Goal: Task Accomplishment & Management: Complete application form

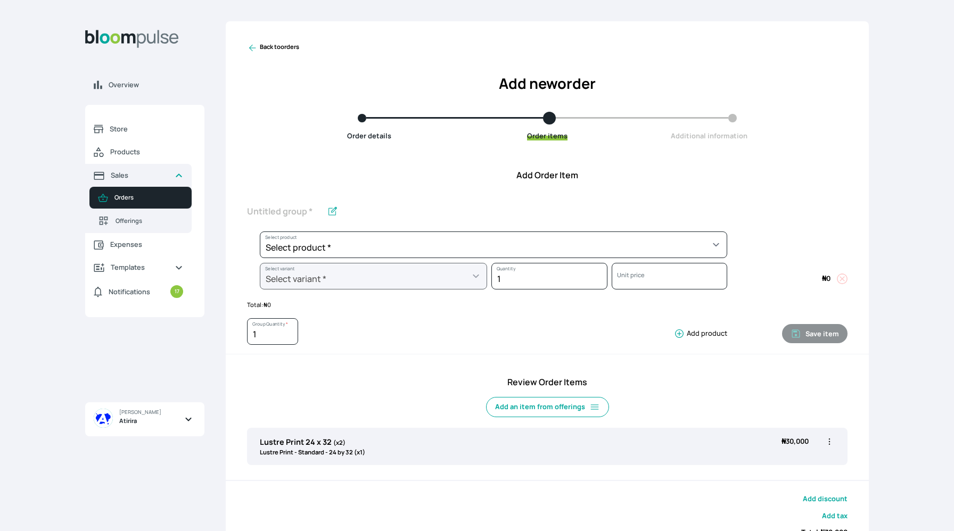
click at [253, 50] on icon at bounding box center [252, 48] width 11 height 11
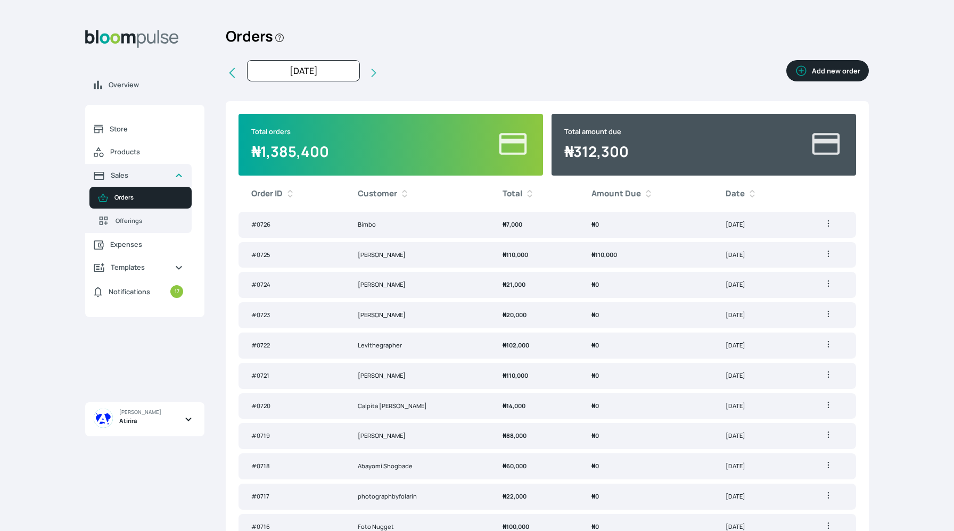
click at [582, 259] on td "₦ 110,000" at bounding box center [645, 255] width 134 height 26
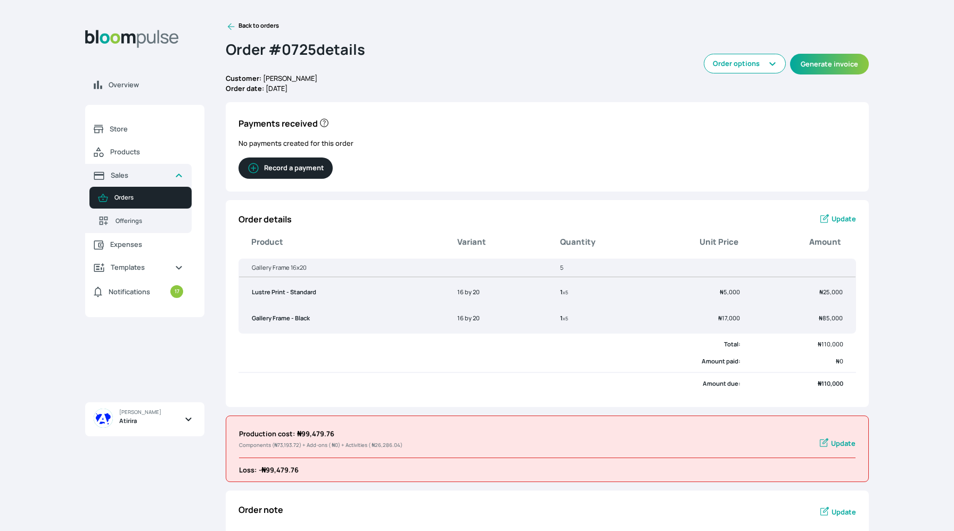
click at [848, 216] on span "Update" at bounding box center [843, 219] width 24 height 10
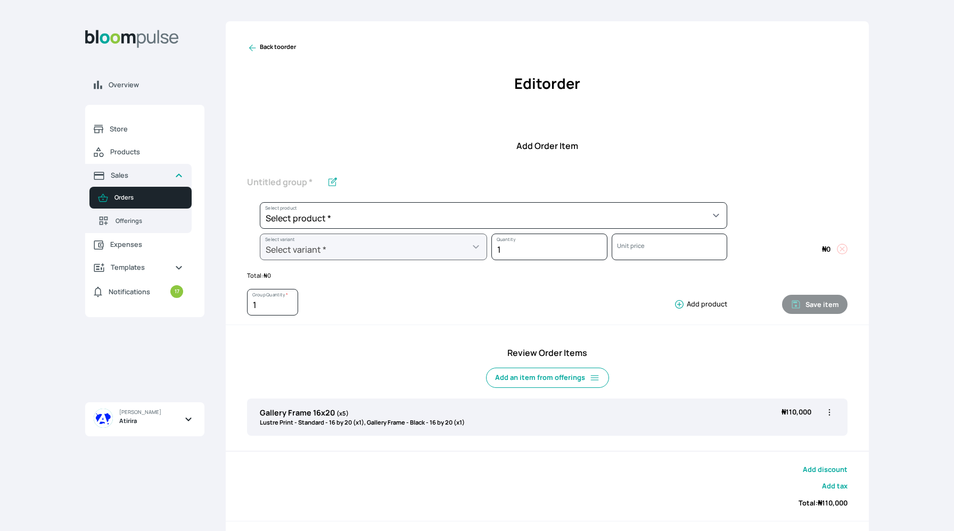
click at [580, 425] on div "Gallery Frame 16x20 (x5) Lustre Print - Standard - 16 by 20 (x1), Gallery Frame…" at bounding box center [547, 417] width 600 height 37
click at [828, 414] on icon "button" at bounding box center [829, 412] width 11 height 11
click at [790, 433] on span "Edit" at bounding box center [787, 434] width 77 height 11
type input "Gallery Frame 16x20"
type input "5"
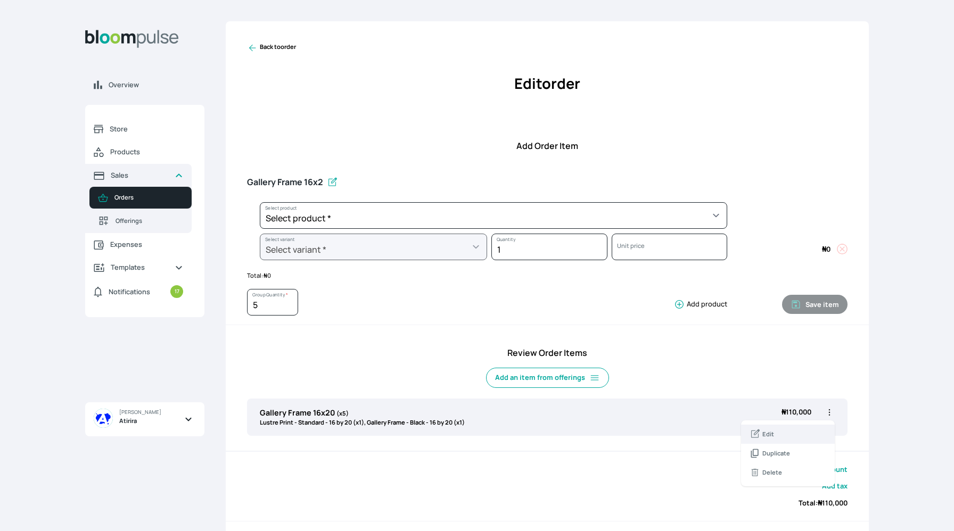
select select "a9f19bd2-f1a8-4b74-ae51-3a75659f3a28"
select select "c90ef38e-4c33-4814-9bf1-ecad61888651"
select select "5fa67804-61d7-459d-93b4-9e8949636f1b"
select select "ce514348-26ea-42a8-afc0-9dafa6b4dfcb"
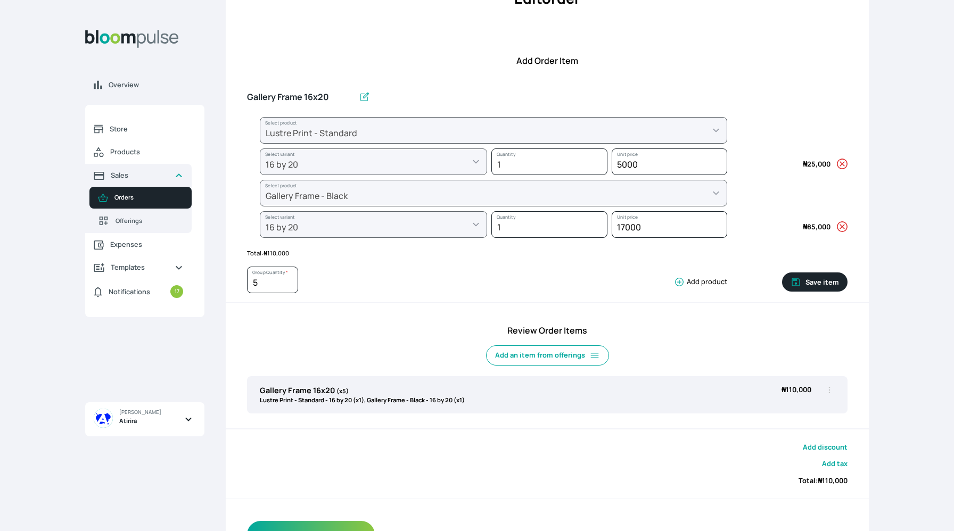
scroll to position [90, 0]
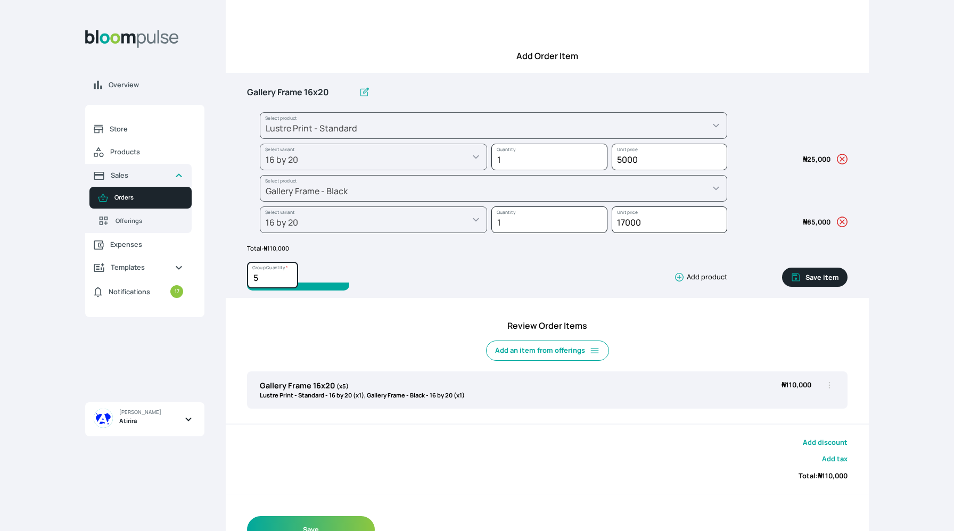
click at [273, 279] on input "5" at bounding box center [272, 275] width 51 height 27
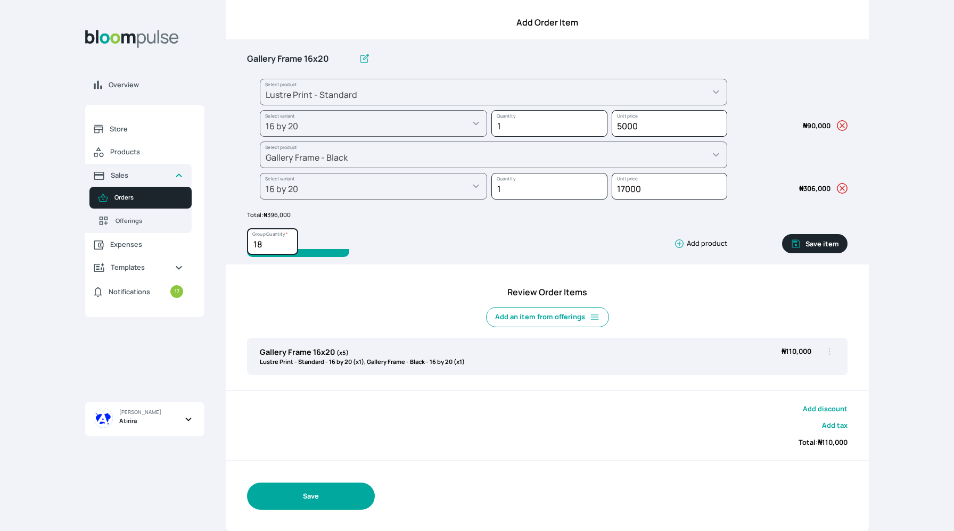
type input "18"
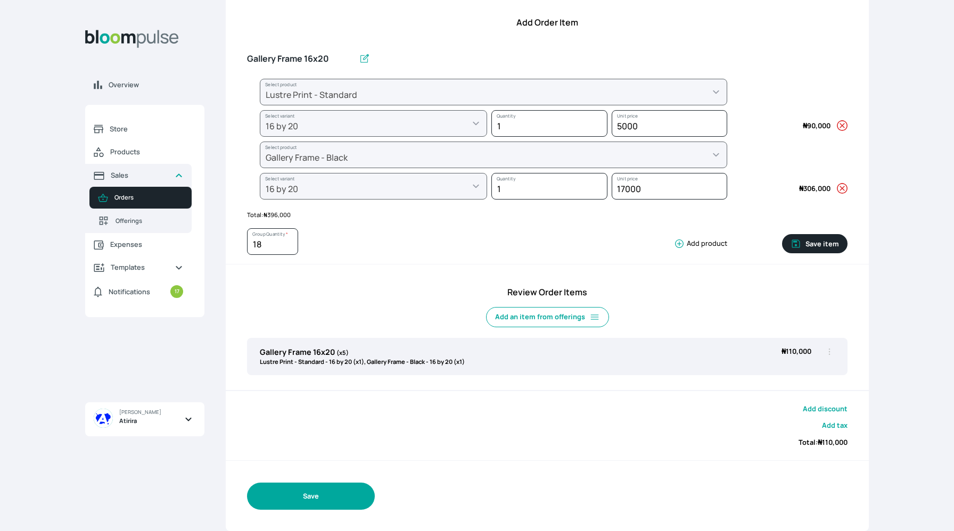
click at [330, 499] on button "Save" at bounding box center [311, 496] width 128 height 27
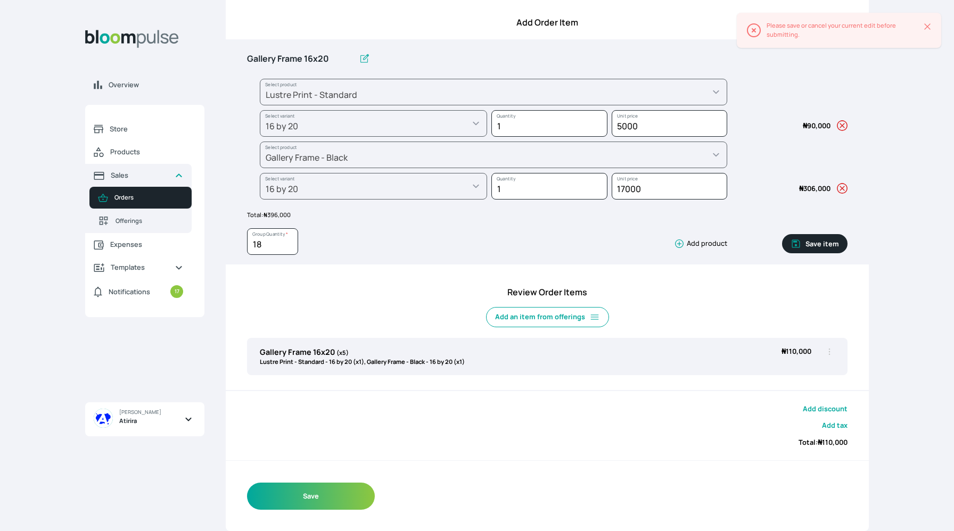
click at [816, 241] on button "Save item" at bounding box center [814, 243] width 65 height 19
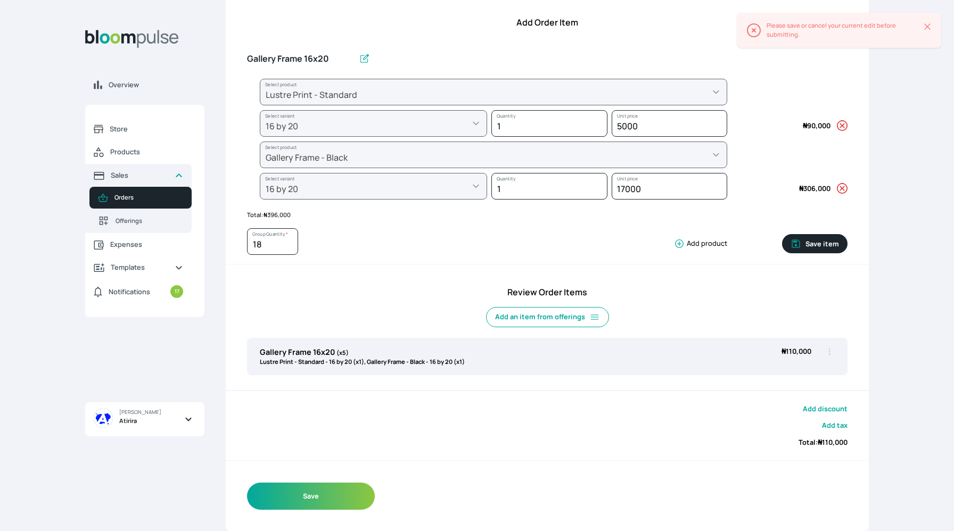
type input "1"
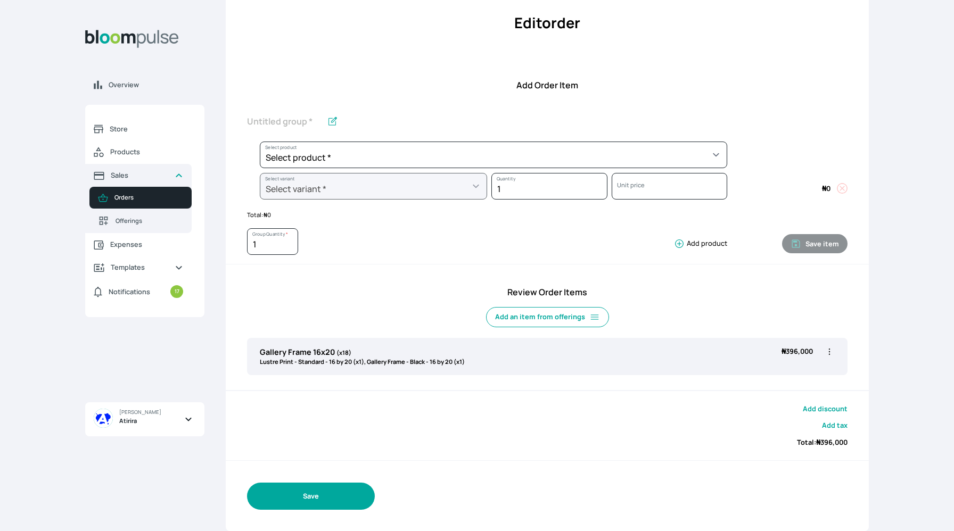
click at [343, 500] on button "Save" at bounding box center [311, 496] width 128 height 27
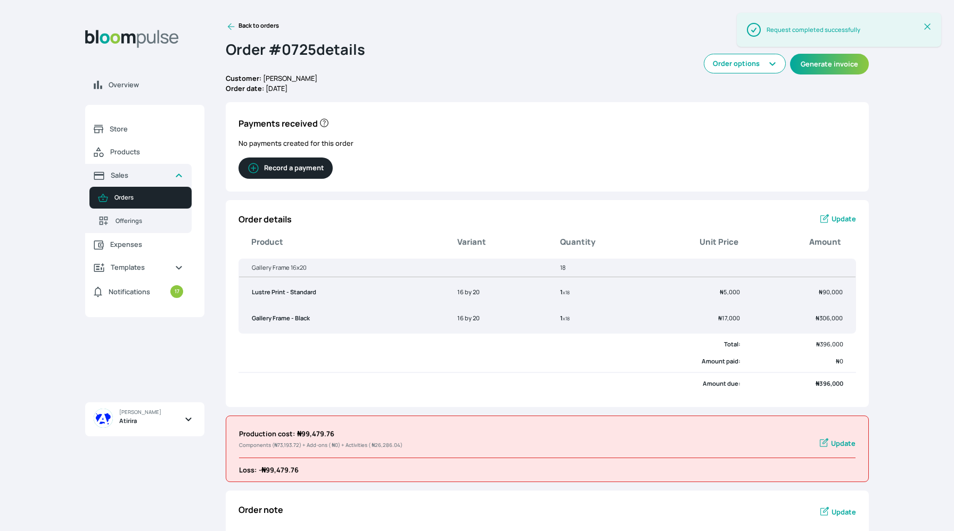
scroll to position [15, 0]
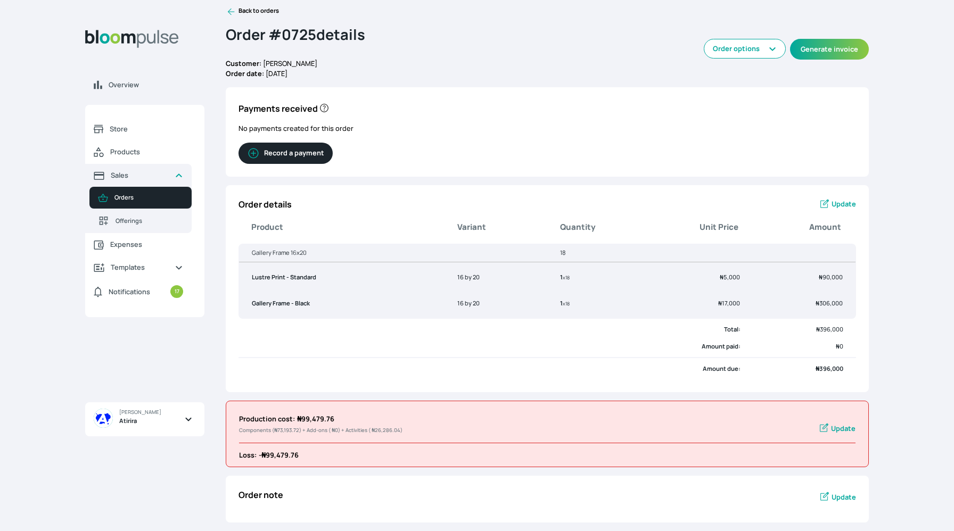
click at [833, 205] on span "Update" at bounding box center [843, 204] width 24 height 10
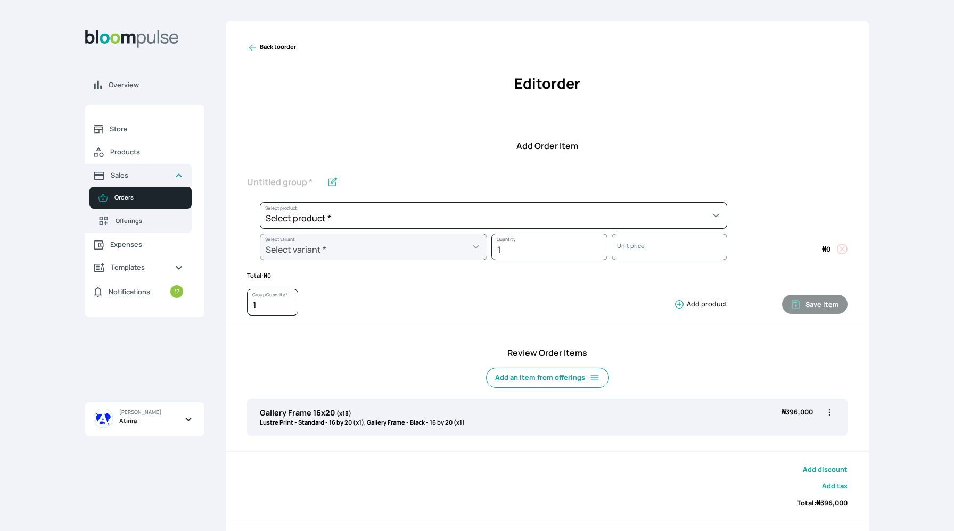
scroll to position [61, 0]
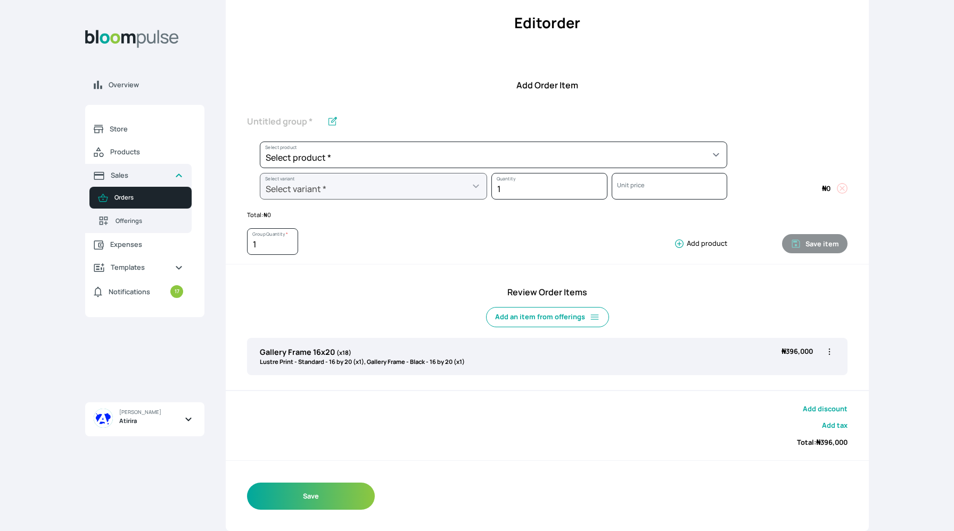
click at [828, 350] on icon "button" at bounding box center [829, 351] width 11 height 11
click at [799, 368] on span "Edit" at bounding box center [787, 373] width 77 height 11
type input "Gallery Frame 16x20"
type input "18"
select select "a9f19bd2-f1a8-4b74-ae51-3a75659f3a28"
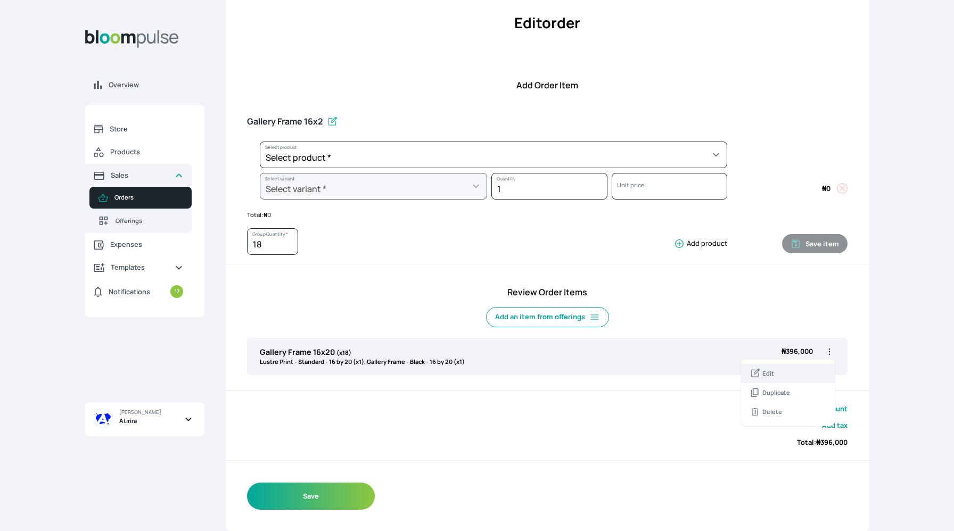
select select "c90ef38e-4c33-4814-9bf1-ecad61888651"
select select "5fa67804-61d7-459d-93b4-9e8949636f1b"
select select "ce514348-26ea-42a8-afc0-9dafa6b4dfcb"
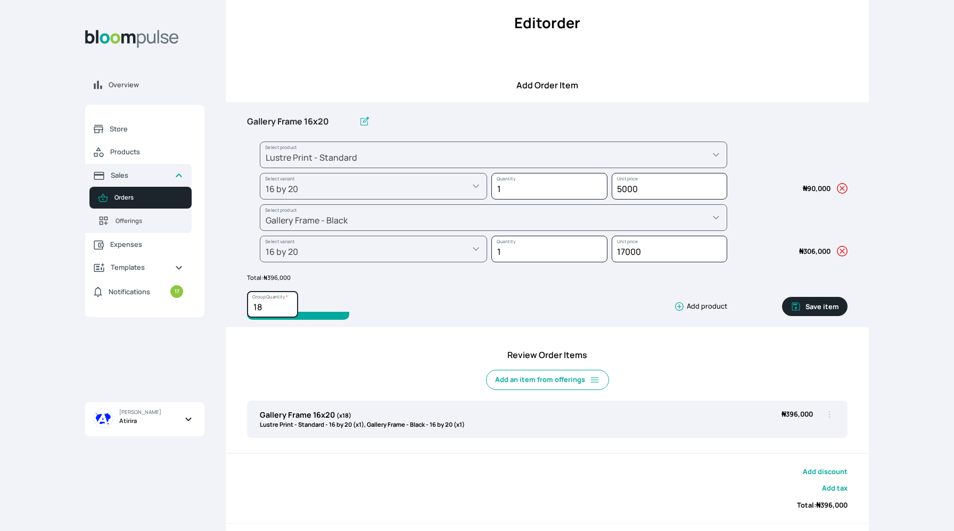
click at [275, 312] on input "18" at bounding box center [272, 304] width 51 height 27
type input "1"
type input "20"
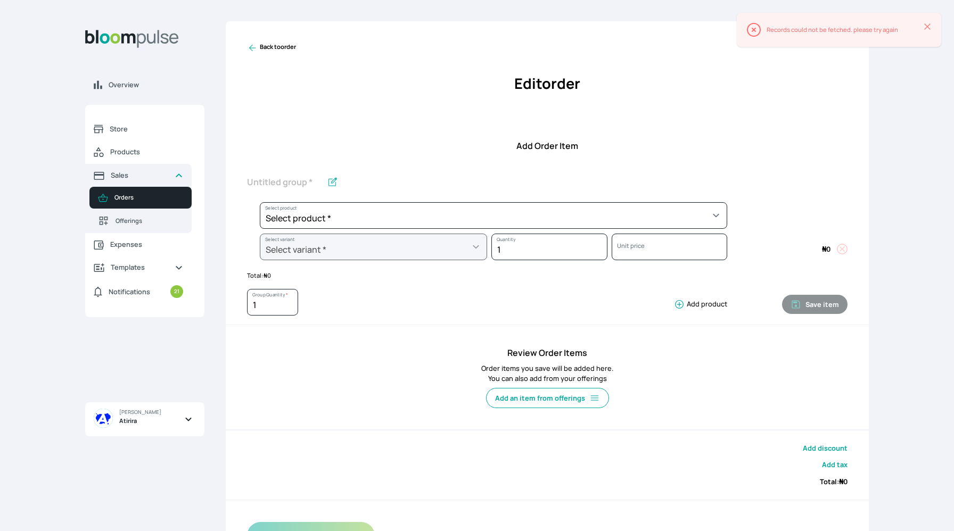
click at [925, 27] on icon at bounding box center [927, 26] width 11 height 11
click at [254, 49] on icon at bounding box center [252, 48] width 11 height 11
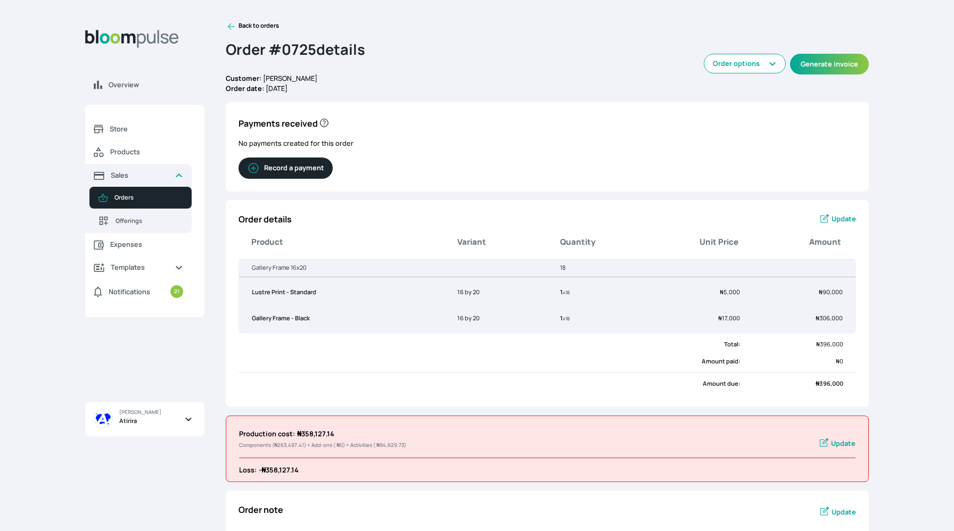
click at [837, 216] on span "Update" at bounding box center [843, 219] width 24 height 10
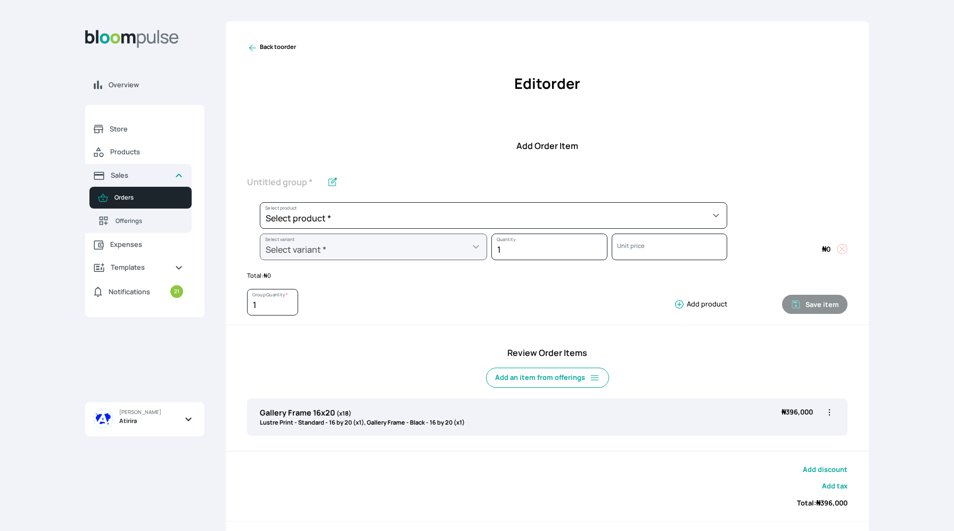
click at [827, 412] on icon "button" at bounding box center [829, 412] width 11 height 11
click at [797, 428] on li "Edit" at bounding box center [788, 434] width 94 height 19
click at [828, 412] on icon "button" at bounding box center [829, 412] width 11 height 11
click at [782, 430] on span "Edit" at bounding box center [787, 434] width 77 height 11
type input "Gallery Frame 16x20"
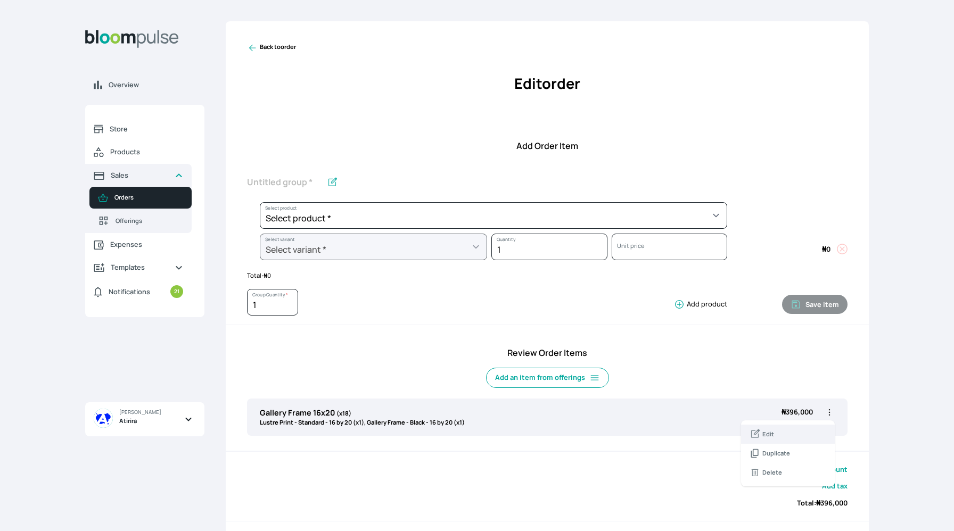
type input "18"
select select "a9f19bd2-f1a8-4b74-ae51-3a75659f3a28"
select select "c90ef38e-4c33-4814-9bf1-ecad61888651"
select select "5fa67804-61d7-459d-93b4-9e8949636f1b"
select select "ce514348-26ea-42a8-afc0-9dafa6b4dfcb"
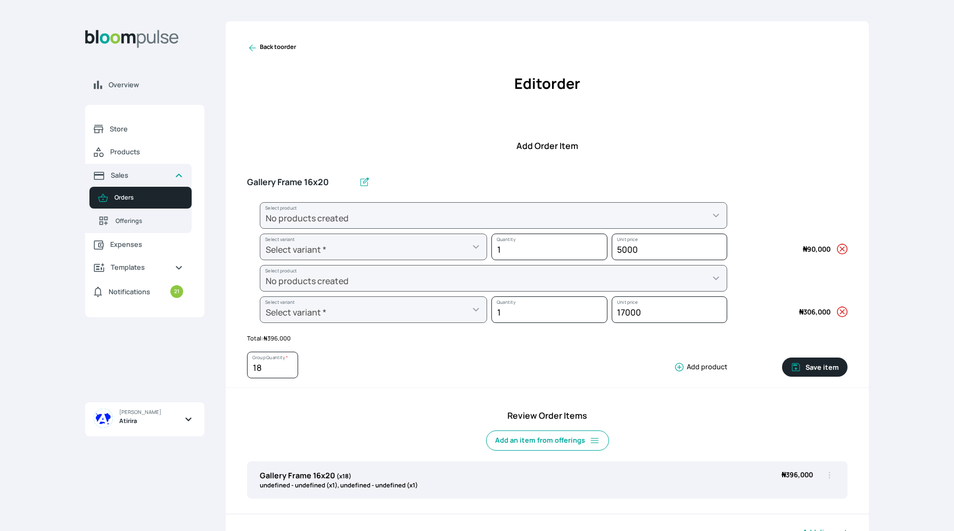
click at [251, 48] on icon at bounding box center [252, 48] width 11 height 11
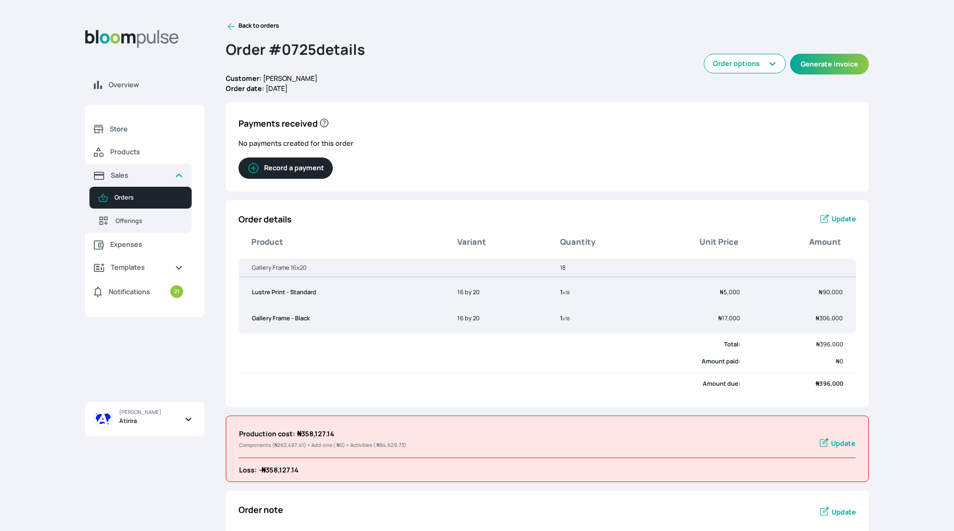
click at [827, 220] on icon at bounding box center [824, 218] width 9 height 9
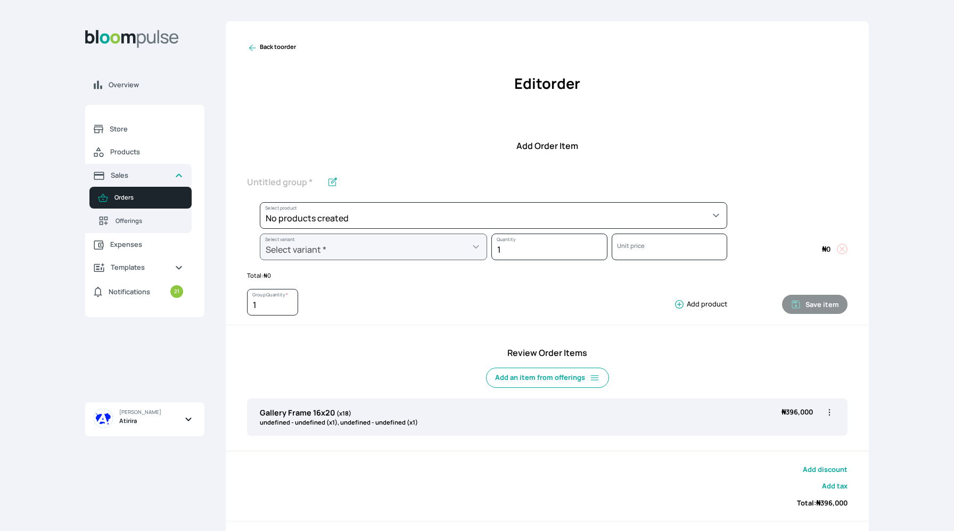
scroll to position [61, 0]
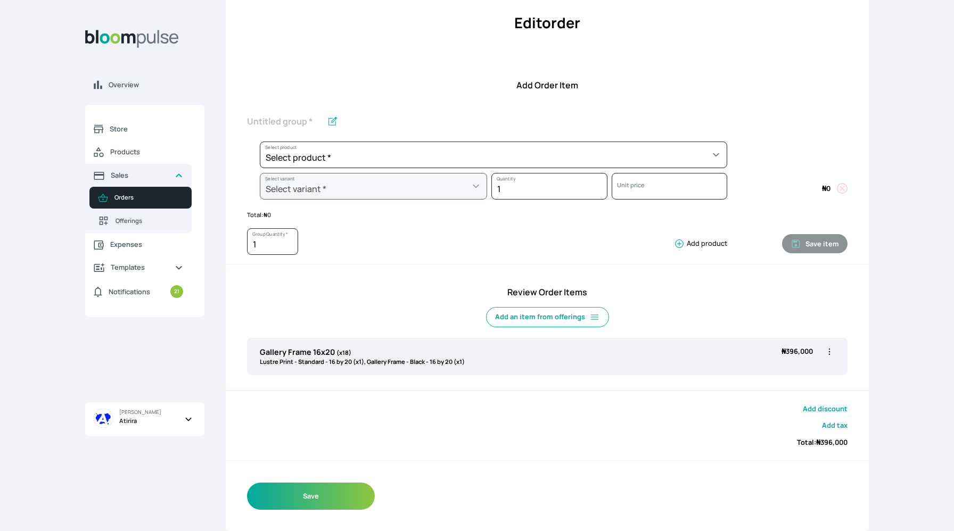
click at [830, 349] on icon "button" at bounding box center [829, 351] width 11 height 11
click at [805, 374] on span "Edit" at bounding box center [787, 373] width 77 height 11
type input "Gallery Frame 16x20"
type input "18"
select select "a9f19bd2-f1a8-4b74-ae51-3a75659f3a28"
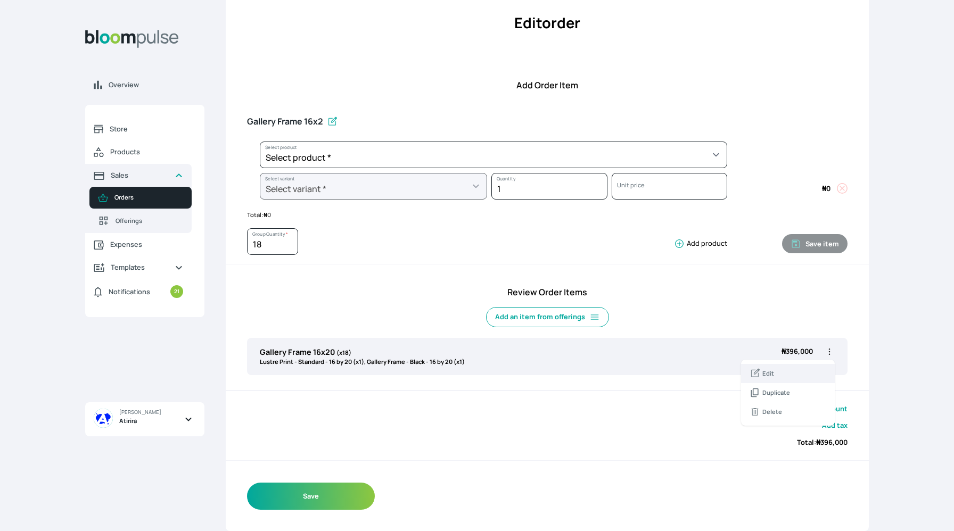
select select "c90ef38e-4c33-4814-9bf1-ecad61888651"
select select "5fa67804-61d7-459d-93b4-9e8949636f1b"
select select "ce514348-26ea-42a8-afc0-9dafa6b4dfcb"
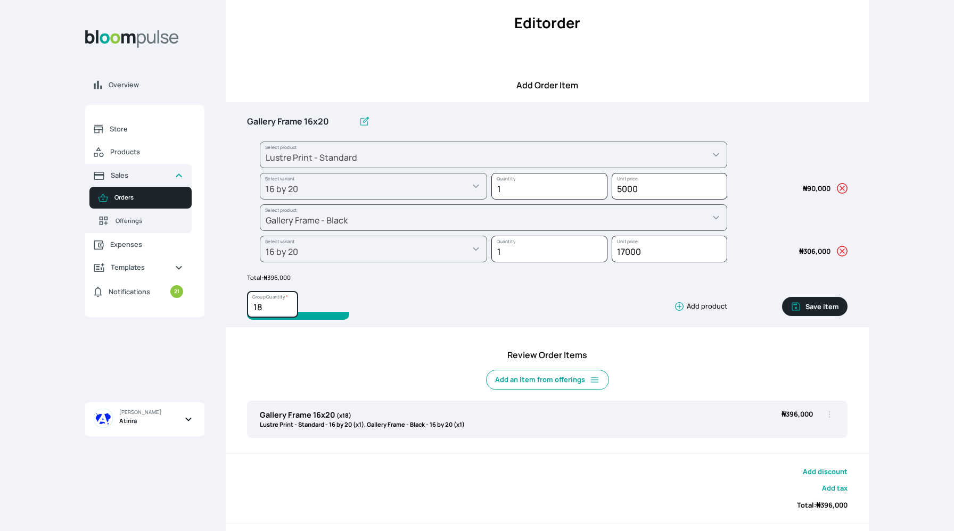
click at [267, 306] on input "18" at bounding box center [272, 304] width 51 height 27
type input "1"
type input "20"
click at [832, 301] on button "Save item" at bounding box center [814, 306] width 65 height 19
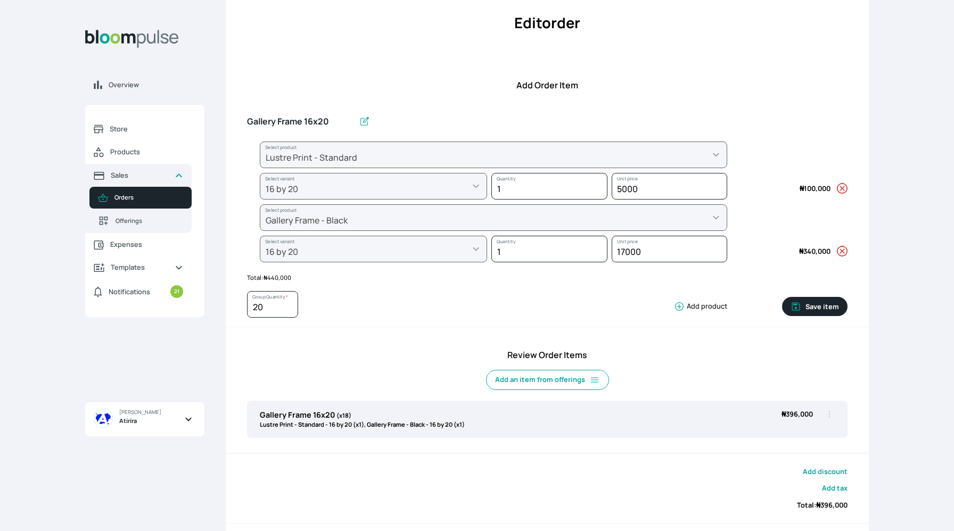
type input "1"
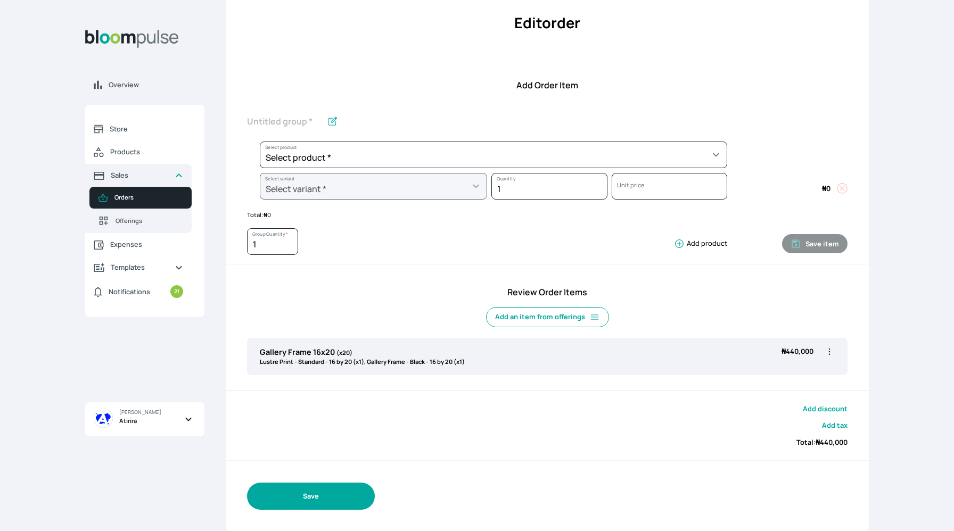
click at [290, 499] on button "Save" at bounding box center [311, 496] width 128 height 27
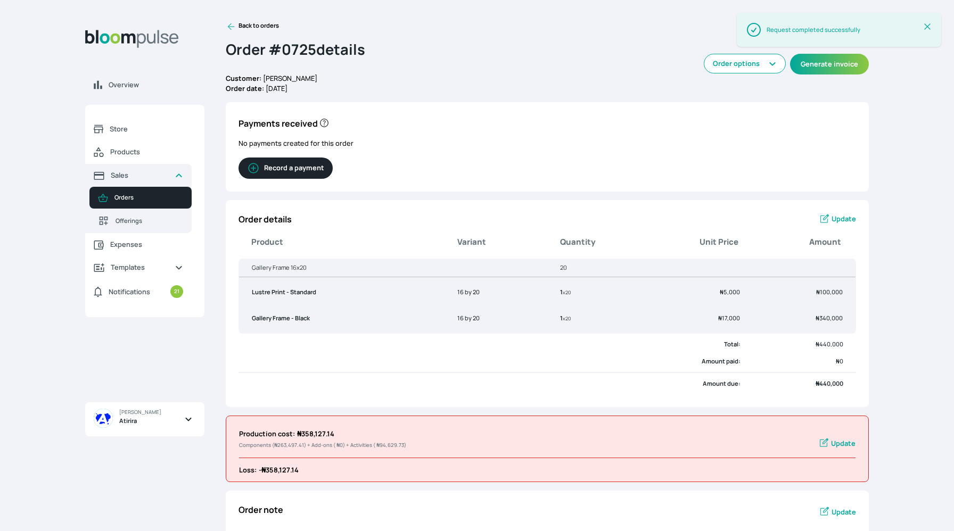
click at [309, 167] on button "Record a payment" at bounding box center [285, 168] width 94 height 21
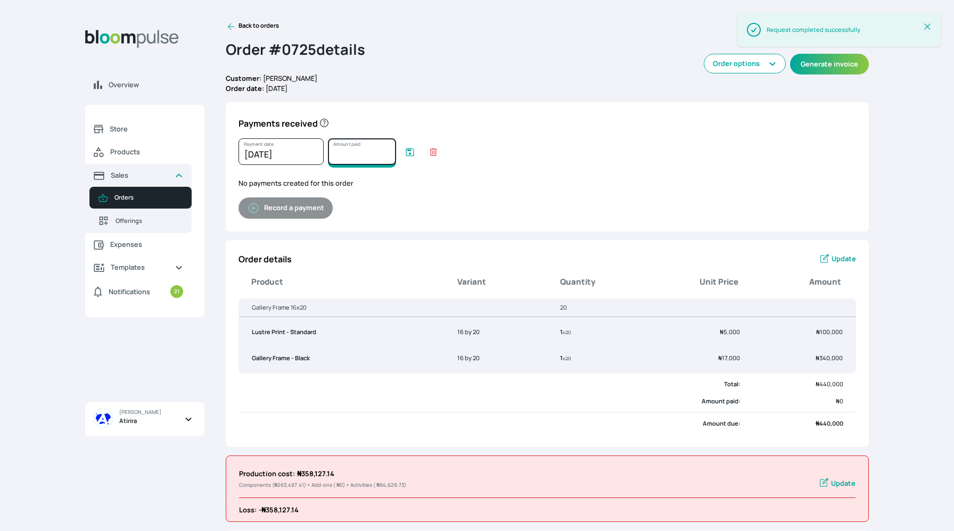
click at [341, 164] on input "Amount paid" at bounding box center [362, 151] width 68 height 27
type input "440000"
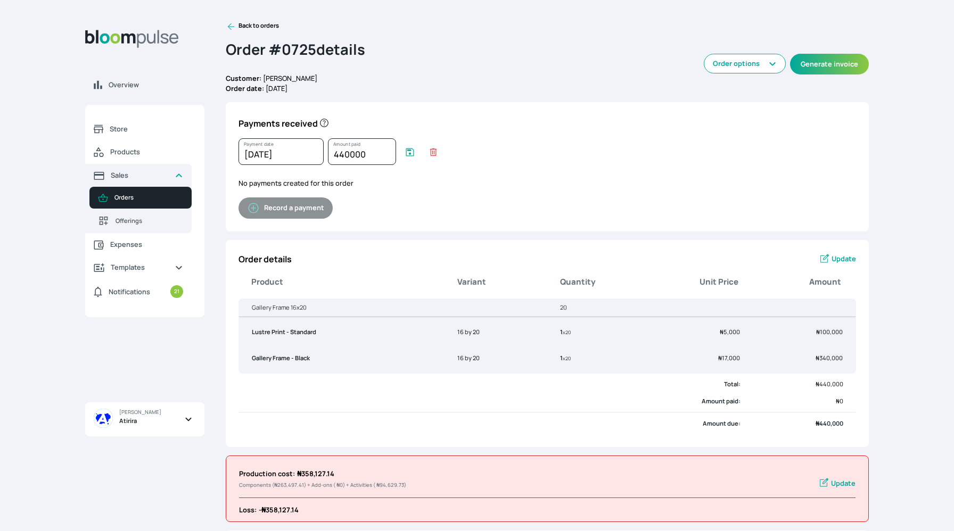
click at [409, 149] on icon "submit" at bounding box center [409, 152] width 11 height 11
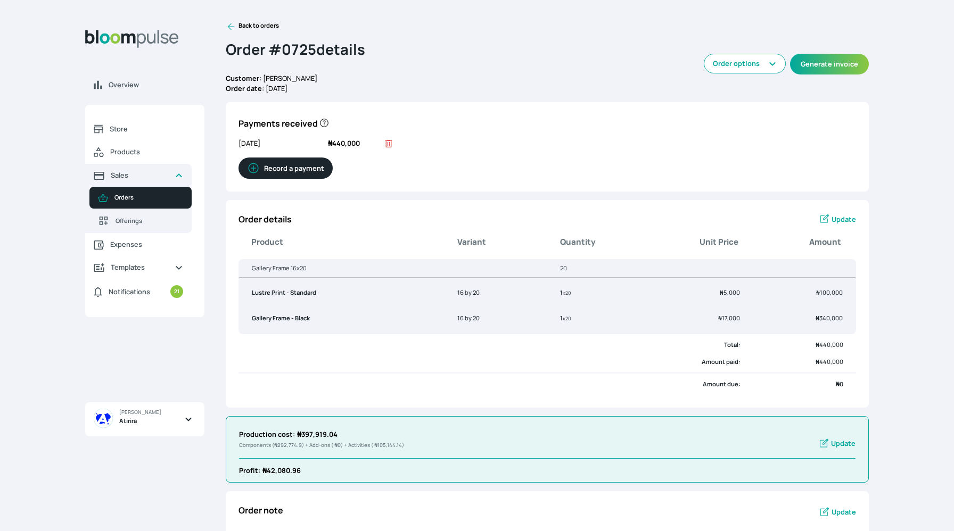
click at [229, 25] on icon at bounding box center [231, 26] width 7 height 7
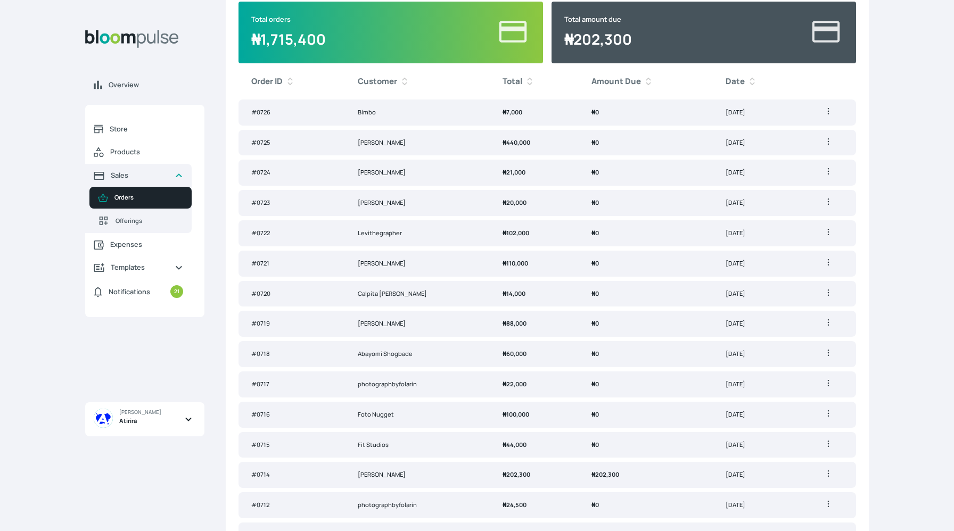
scroll to position [203, 0]
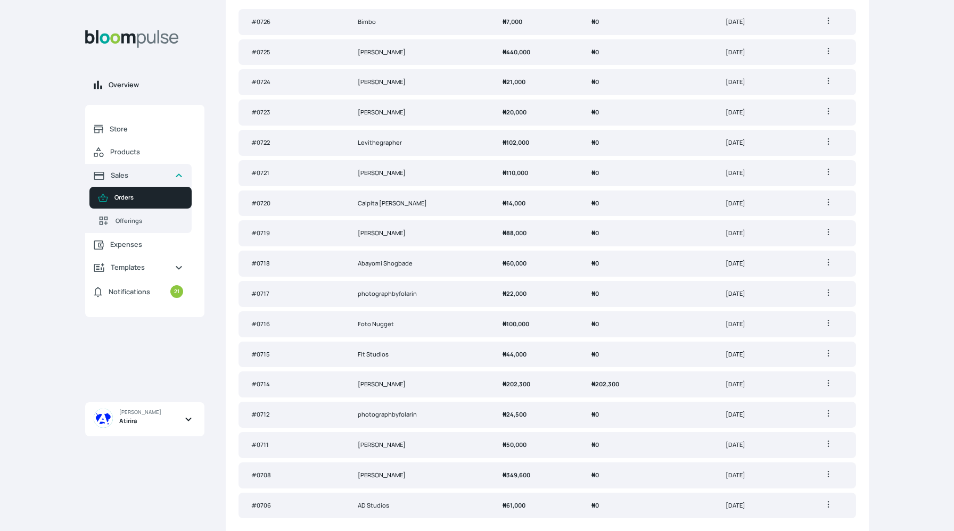
click at [93, 86] on link "Overview" at bounding box center [144, 84] width 119 height 23
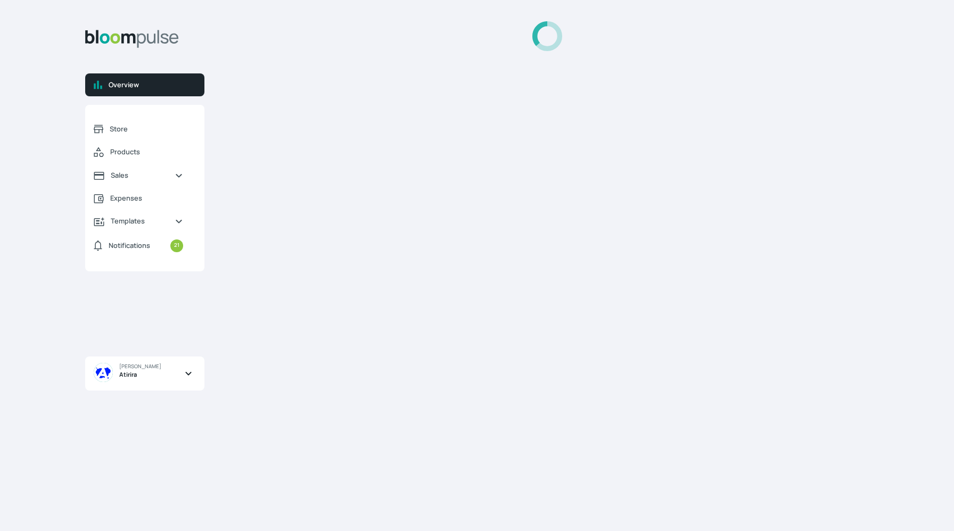
select select "2025"
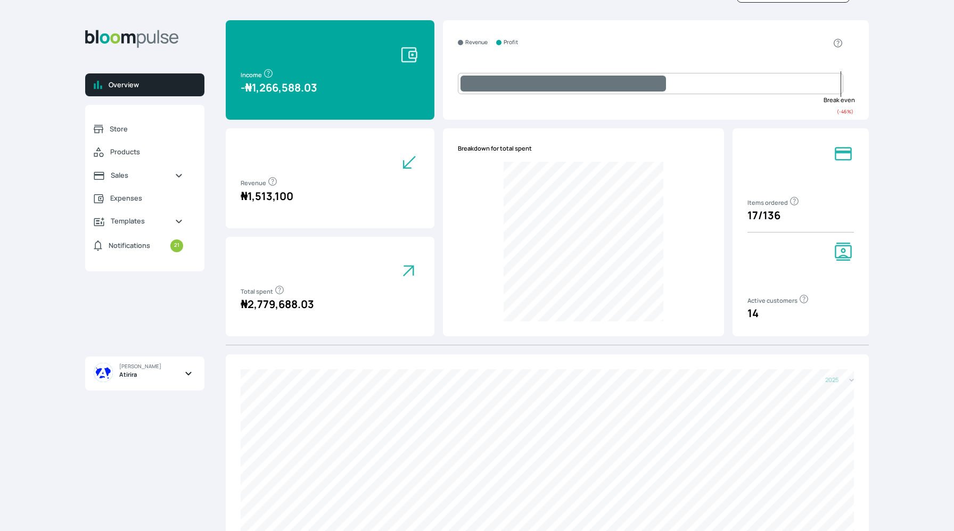
scroll to position [42, 0]
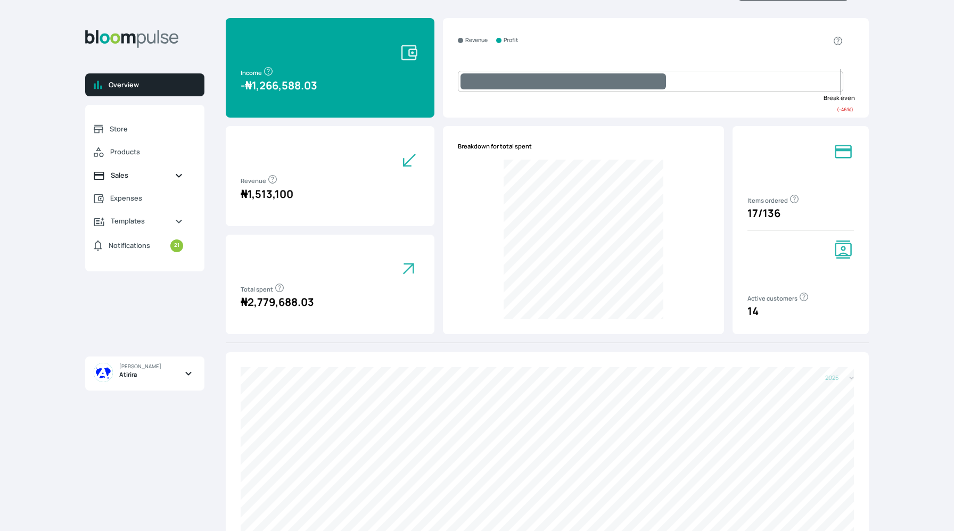
click at [158, 175] on span "Sales" at bounding box center [138, 175] width 55 height 10
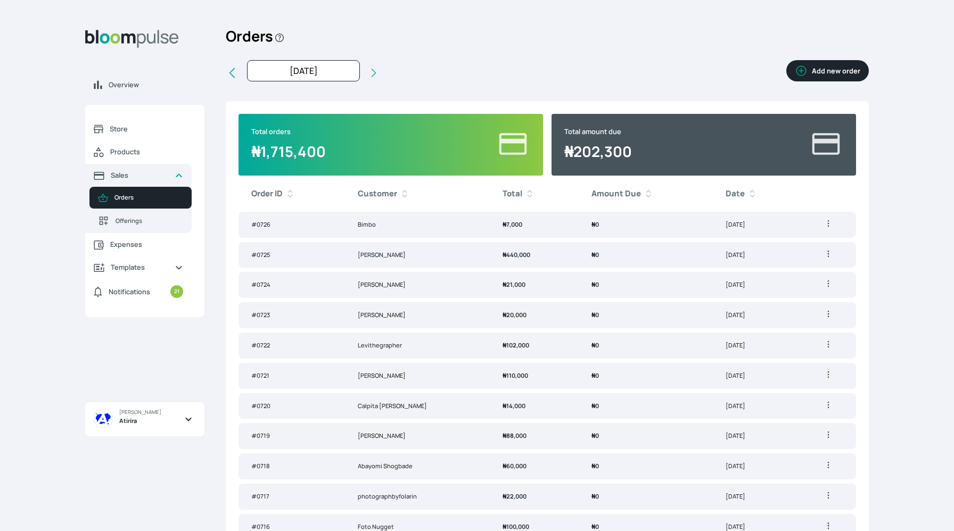
click at [839, 69] on button "Add new order" at bounding box center [827, 70] width 82 height 21
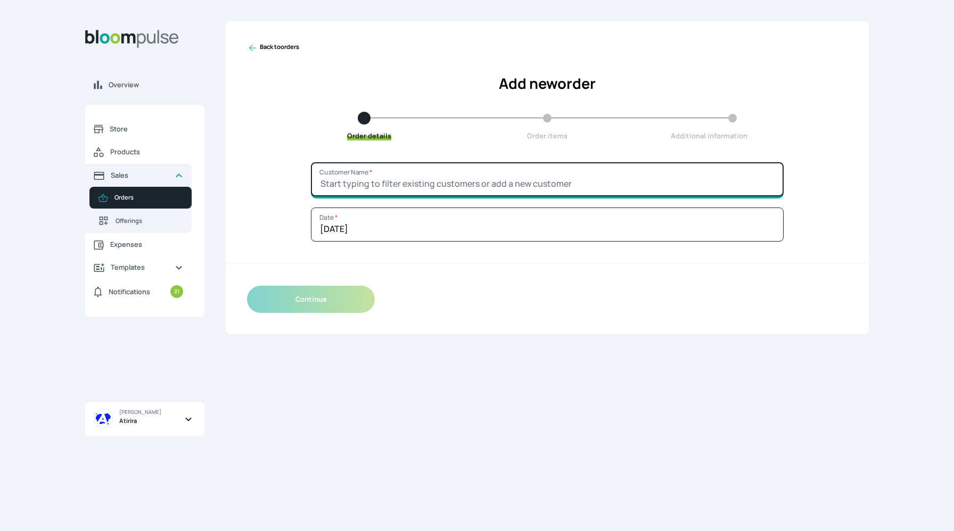
click at [363, 184] on input "Customer Name *" at bounding box center [547, 179] width 473 height 34
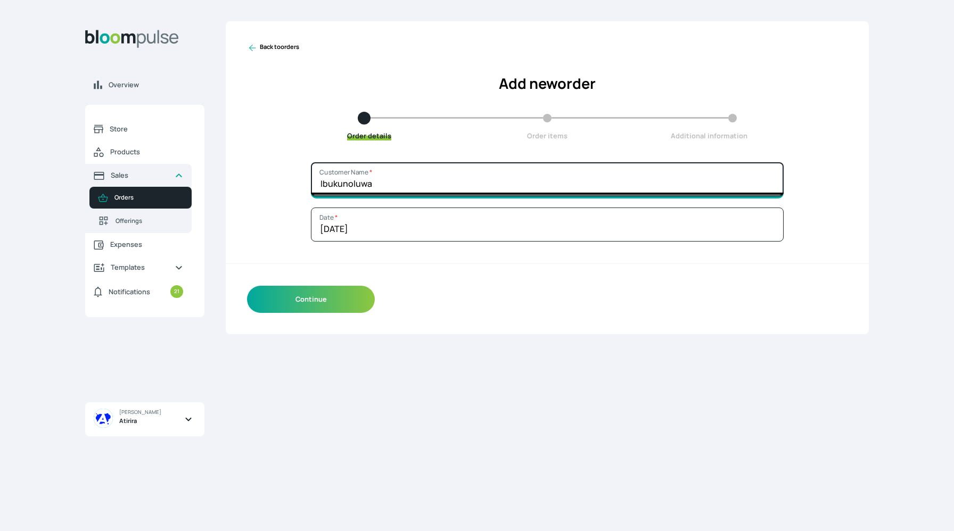
type input "Ibukunoluwa"
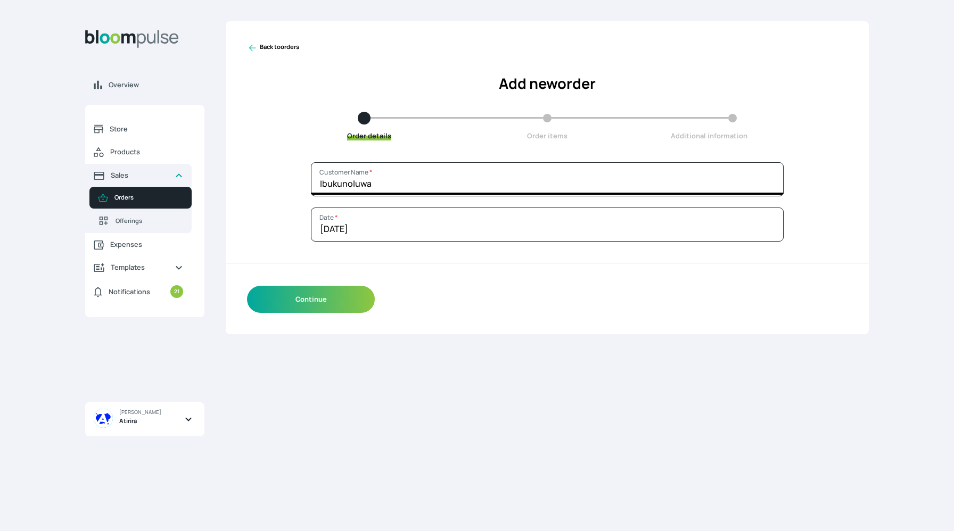
click at [294, 313] on div "Continue" at bounding box center [547, 300] width 643 height 70
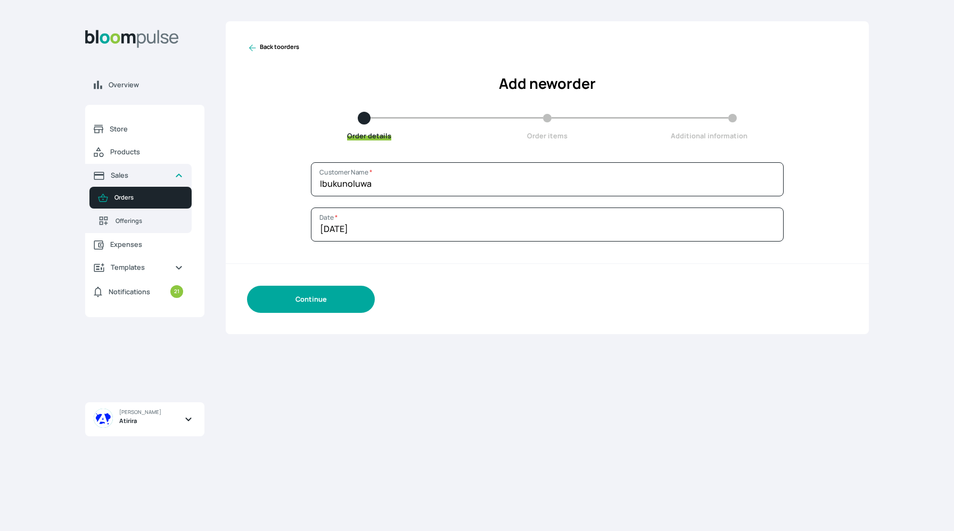
click at [294, 310] on button "Continue" at bounding box center [311, 299] width 128 height 27
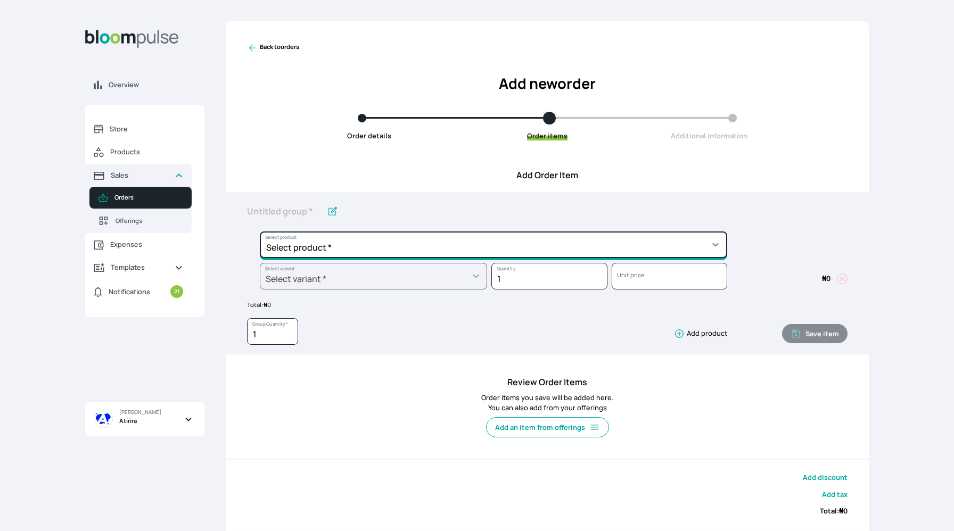
click at [440, 251] on select "Select product * Big Frame (Black) Canvas Print Canvas Print - Standard Canvas …" at bounding box center [493, 245] width 467 height 27
select select "a9f19bd2-f1a8-4b74-ae51-3a75659f3a28"
type input "Lustre Print - Standard"
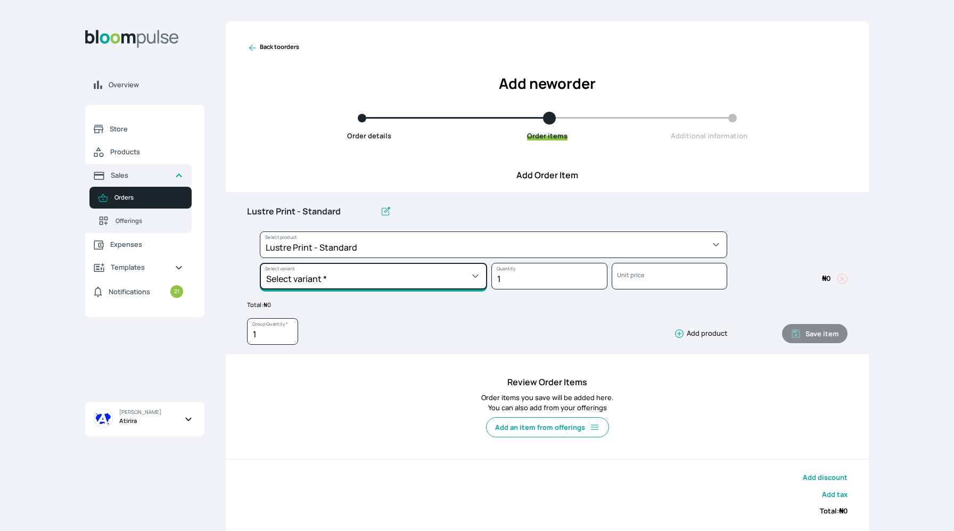
click at [365, 272] on select "Select variant * 10 by 10 10 by 12 10 by 15 10 by 16 11 by 12 11 by 14 11.7 by …" at bounding box center [373, 276] width 227 height 27
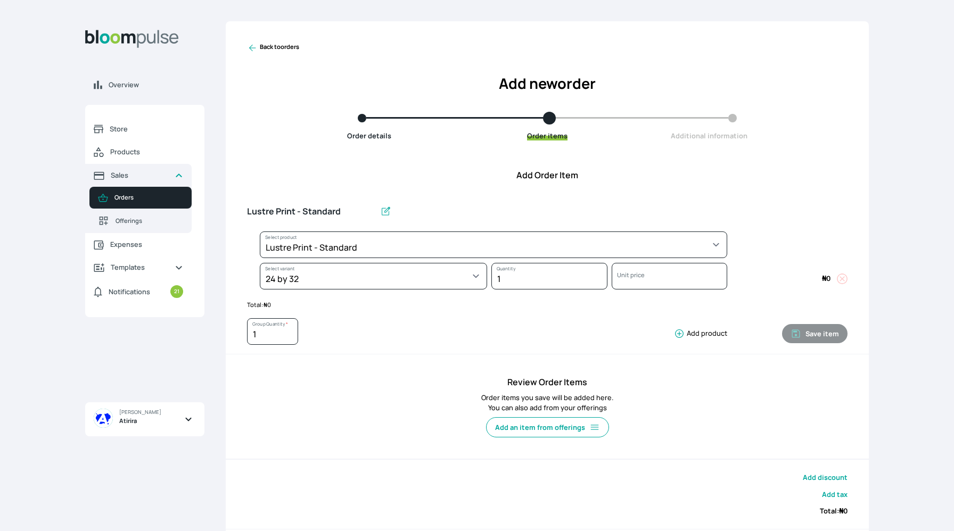
select select "a9f19bd2-f1a8-4b74-ae51-3a75659f3a28"
select select "f124df74-4610-4866-9d8e-20a70d4f521a"
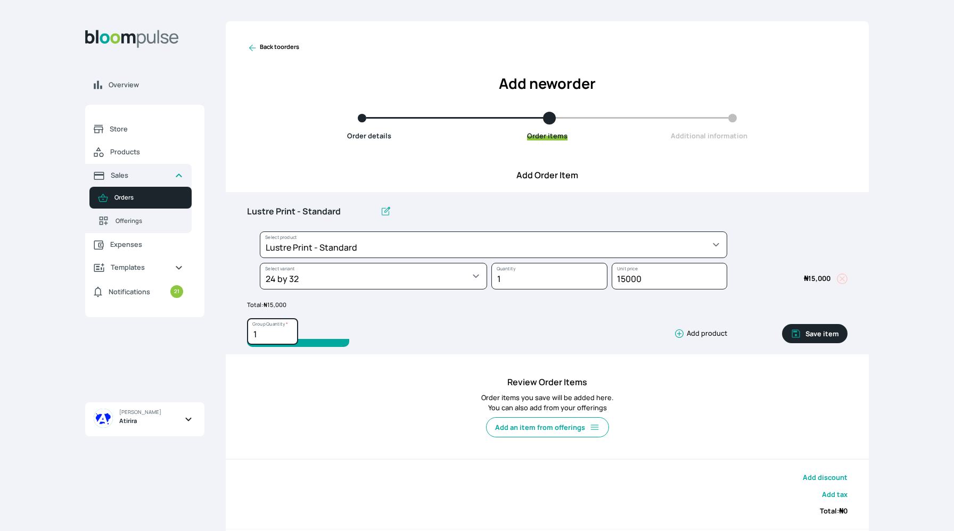
click at [278, 335] on input "1" at bounding box center [272, 331] width 51 height 27
type input "2"
click at [343, 209] on input "Lustre Print - Standard" at bounding box center [311, 212] width 129 height 22
type input "Lustre Print - 24 x 32"
click at [825, 337] on button "Save item" at bounding box center [814, 333] width 65 height 19
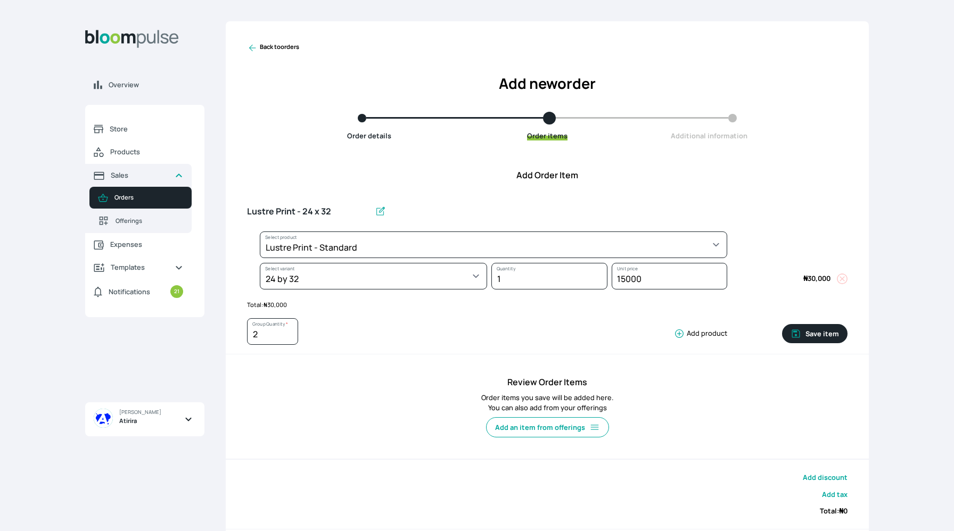
type input "1"
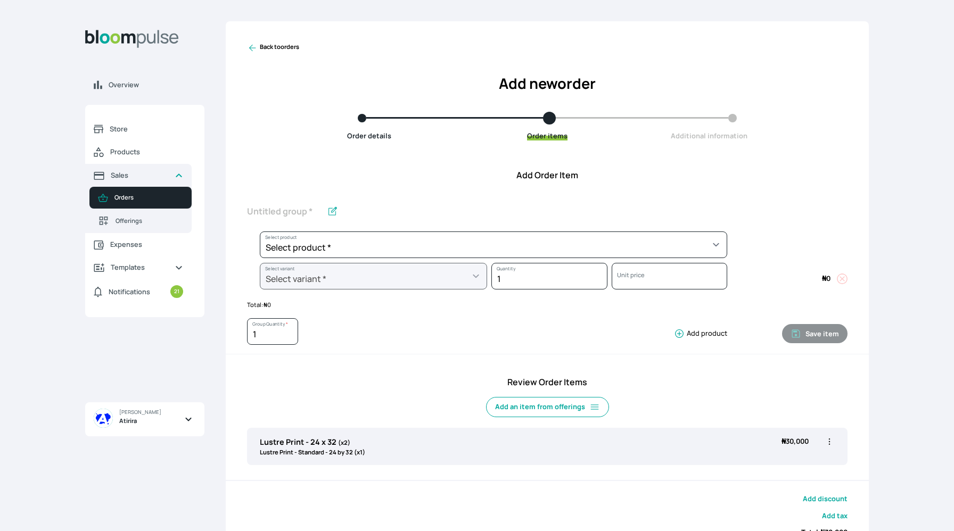
click at [830, 441] on icon "button" at bounding box center [829, 441] width 11 height 11
click at [789, 469] on span "Edit" at bounding box center [787, 463] width 77 height 11
type input "Lustre Print - 24 x 32"
type input "2"
select select "a9f19bd2-f1a8-4b74-ae51-3a75659f3a28"
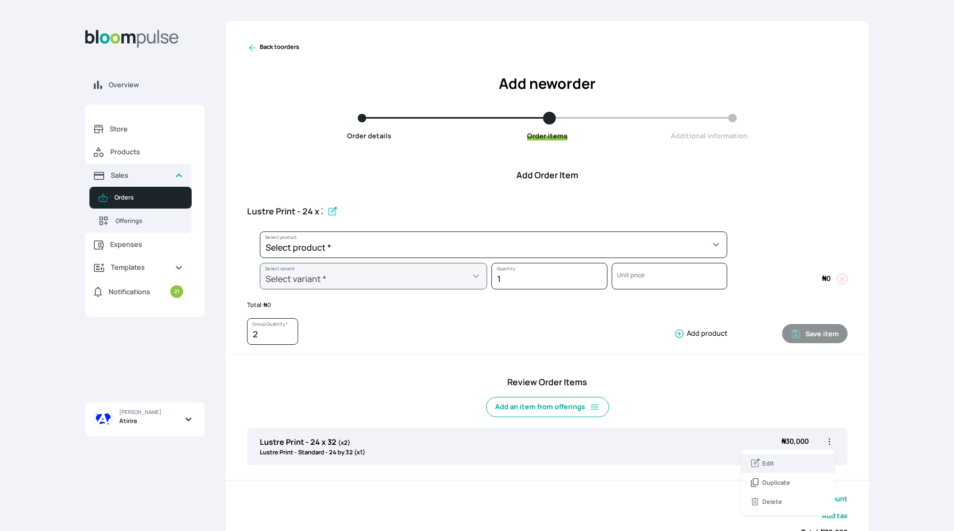
select select "f124df74-4610-4866-9d8e-20a70d4f521a"
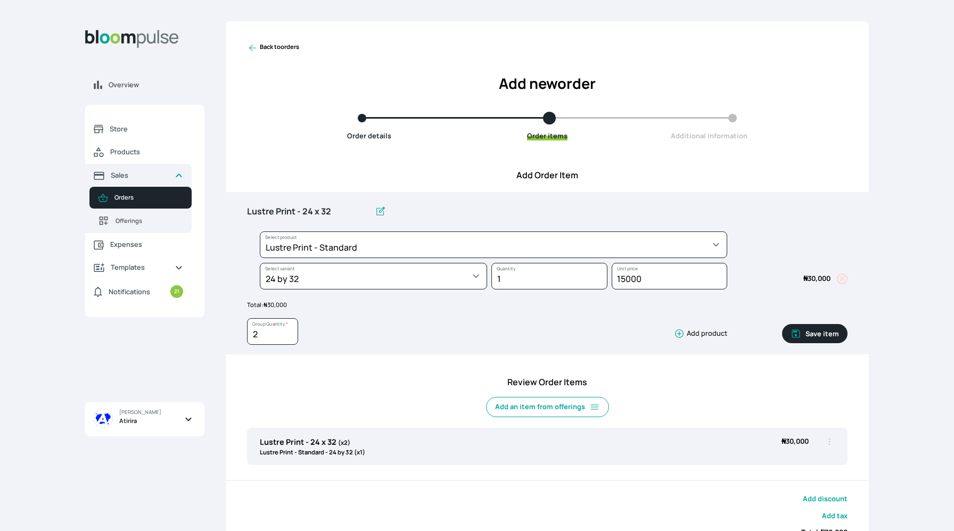
click at [825, 334] on button "Save item" at bounding box center [814, 333] width 65 height 19
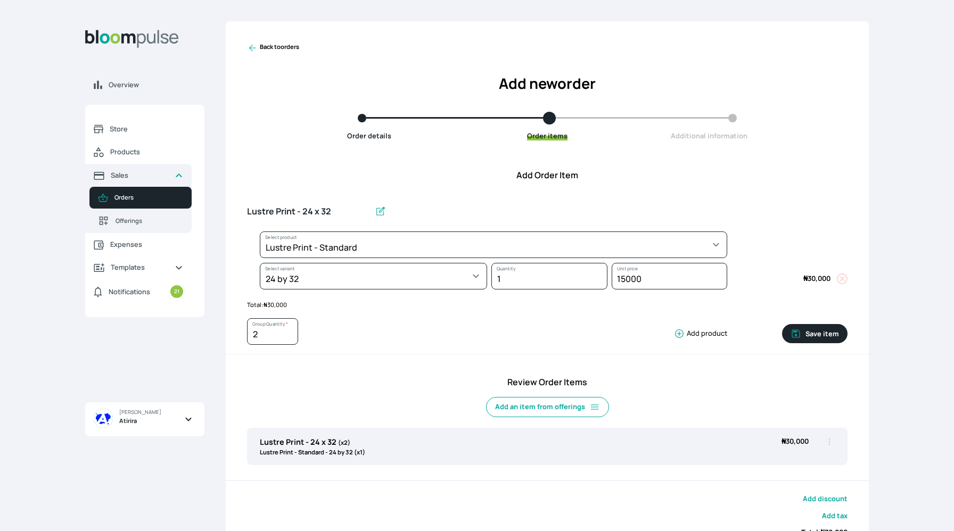
type input "1"
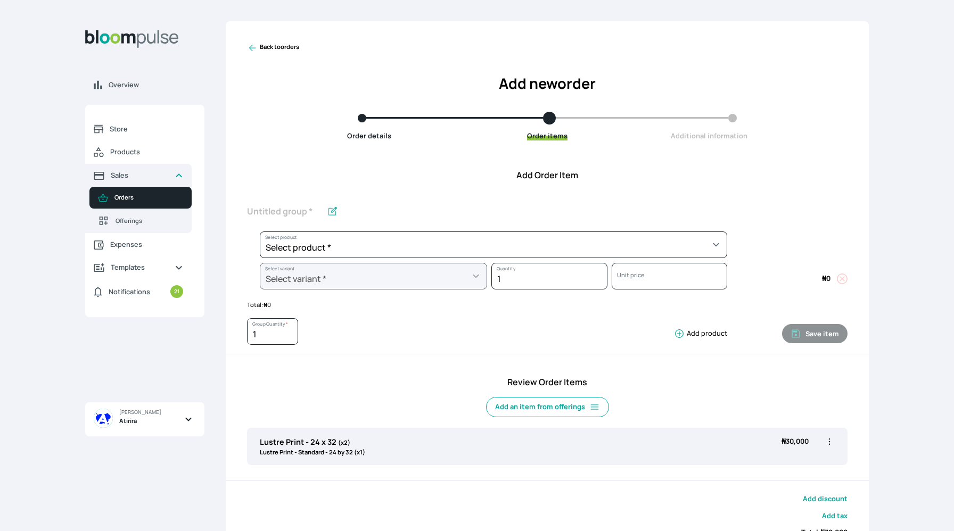
scroll to position [90, 0]
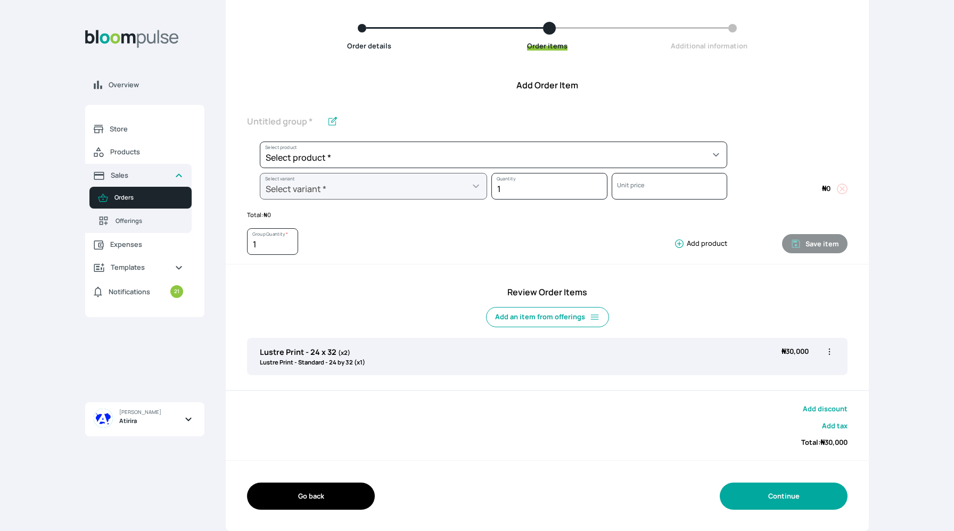
click at [792, 496] on button "Continue" at bounding box center [784, 496] width 128 height 27
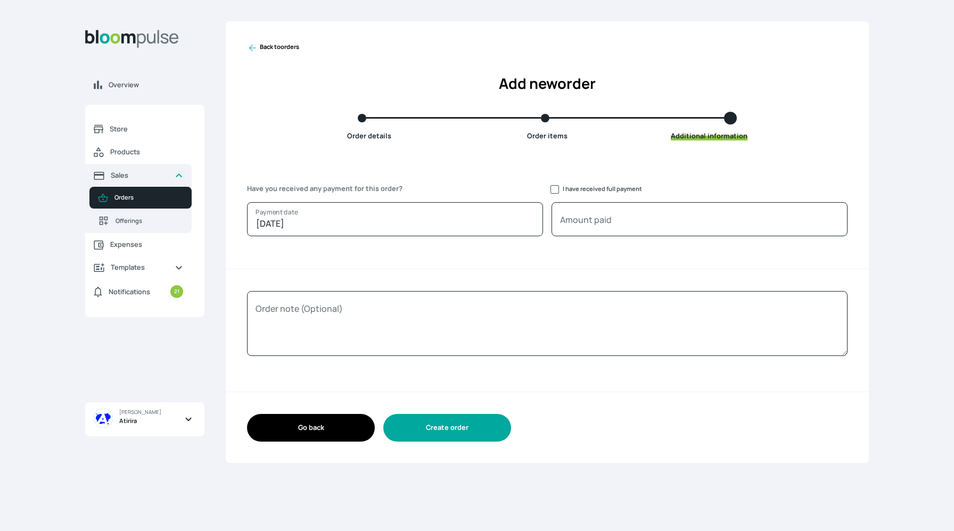
click at [420, 428] on button "Create order" at bounding box center [447, 427] width 128 height 27
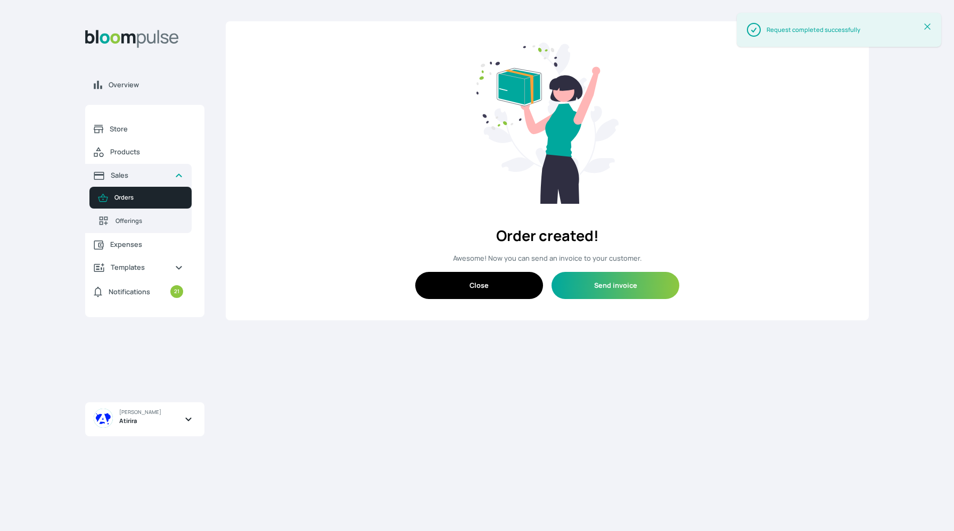
click at [481, 280] on button "Close" at bounding box center [479, 285] width 128 height 27
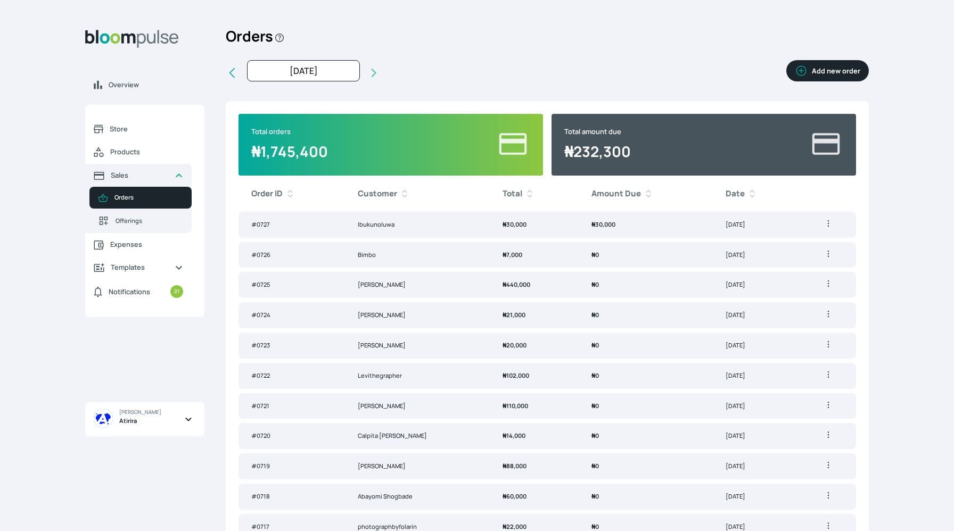
click at [681, 228] on td "₦ 30,000" at bounding box center [645, 225] width 134 height 26
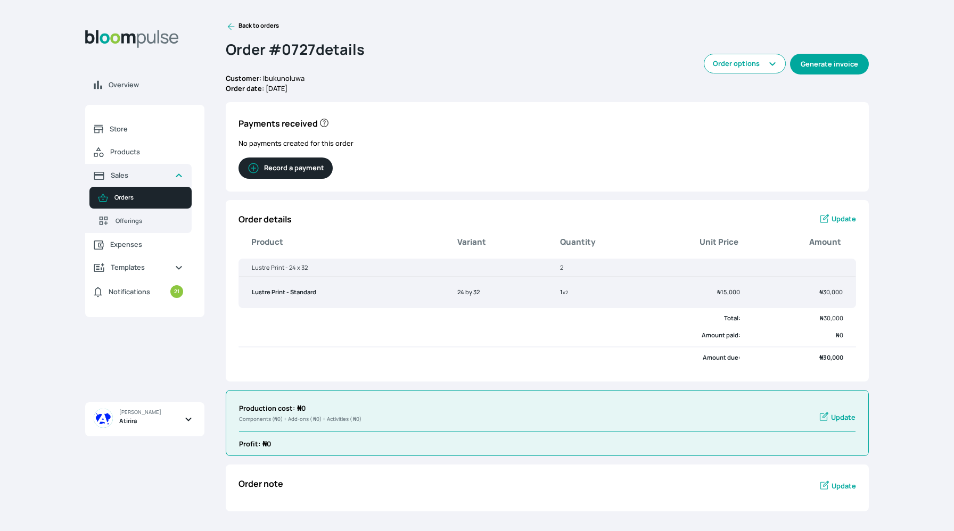
click at [814, 64] on button "Generate invoice" at bounding box center [829, 64] width 79 height 21
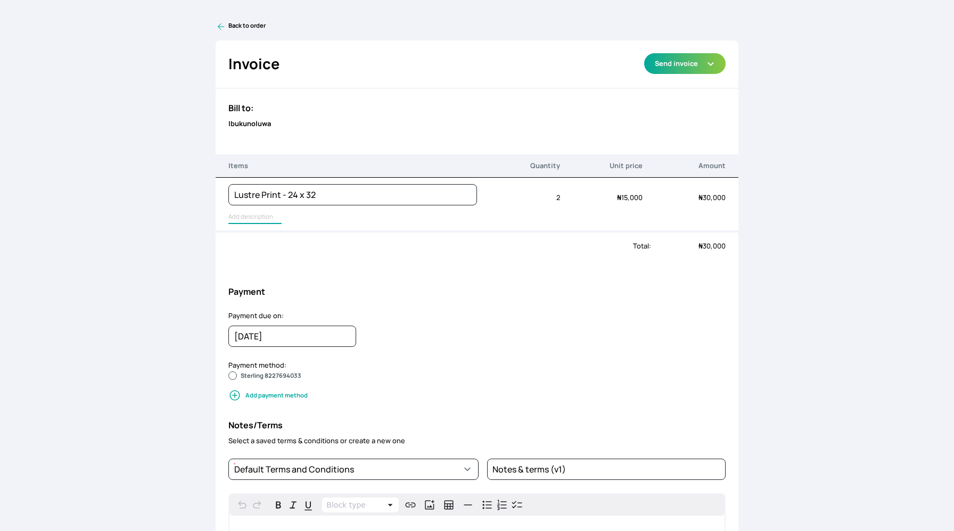
type input "Lustre Print - Standard"
click at [264, 216] on input "Lustre Print - Standard" at bounding box center [254, 217] width 53 height 14
click at [485, 270] on div "Invoice Send via Email Send via WhatsApp Export as PDF Preview Send invoice Bil…" at bounding box center [477, 371] width 522 height 663
click at [235, 379] on input "Sterling 8227694033" at bounding box center [232, 375] width 9 height 9
radio input "true"
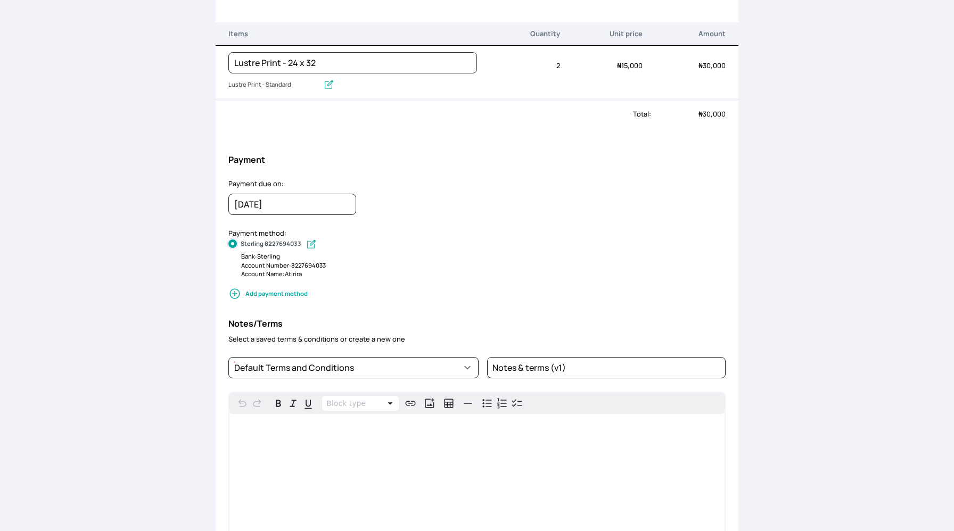
scroll to position [159, 0]
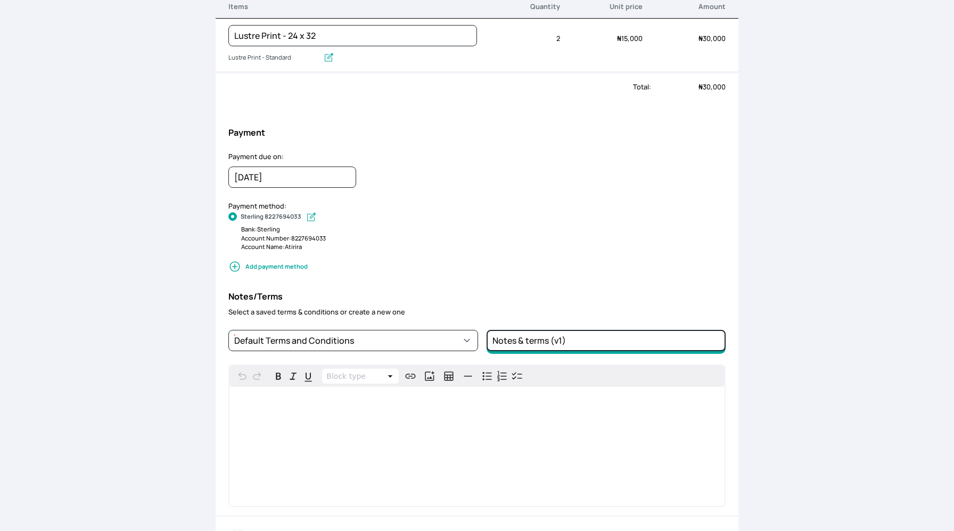
click at [551, 337] on input "Notes & terms (v1)" at bounding box center [605, 340] width 239 height 21
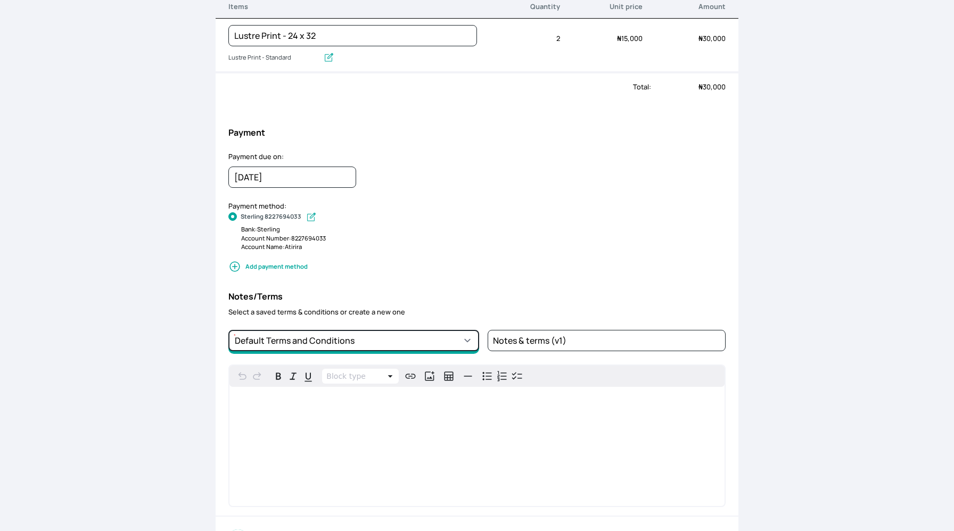
click at [472, 340] on select "Default Terms and Conditions + save new note" at bounding box center [353, 340] width 250 height 21
select select "5fd361b3-7651-4bd7-8090-67aa77f1920c"
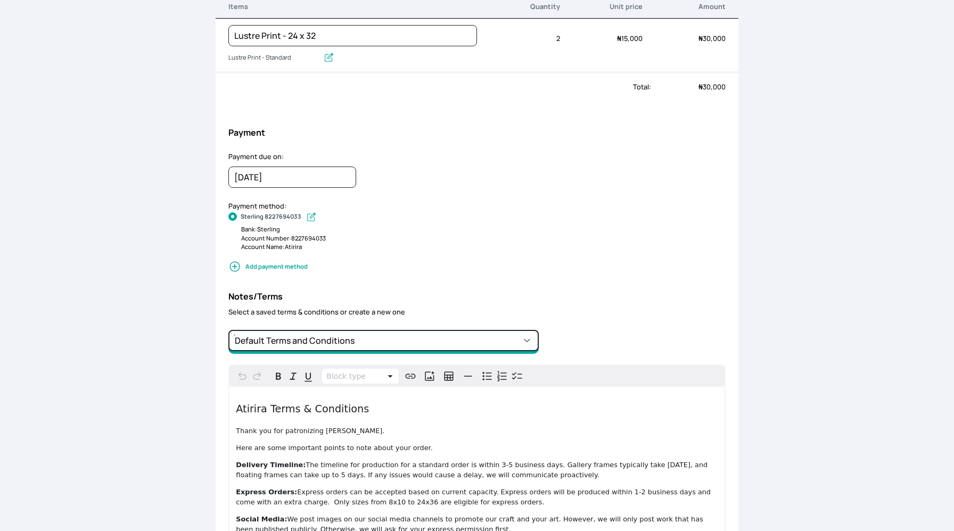
scroll to position [0, 0]
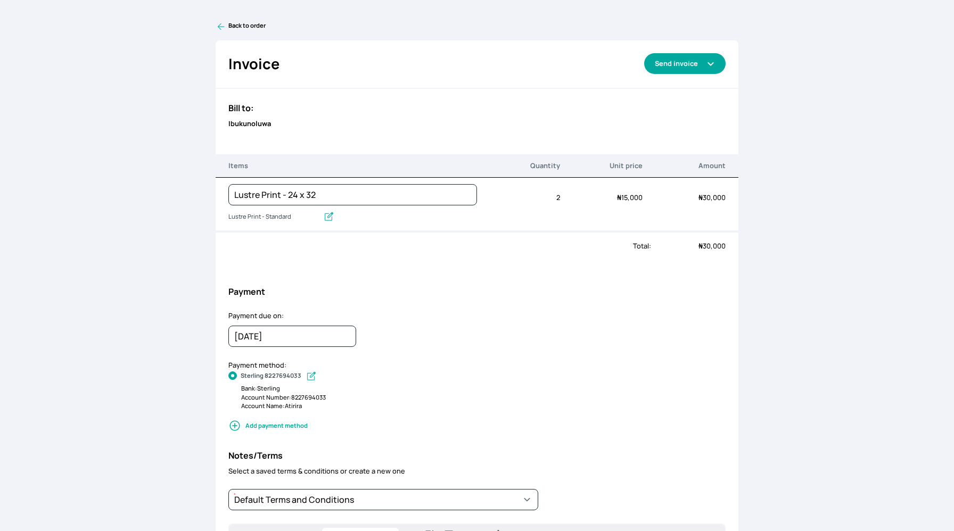
click at [690, 63] on button "Send invoice" at bounding box center [684, 63] width 81 height 21
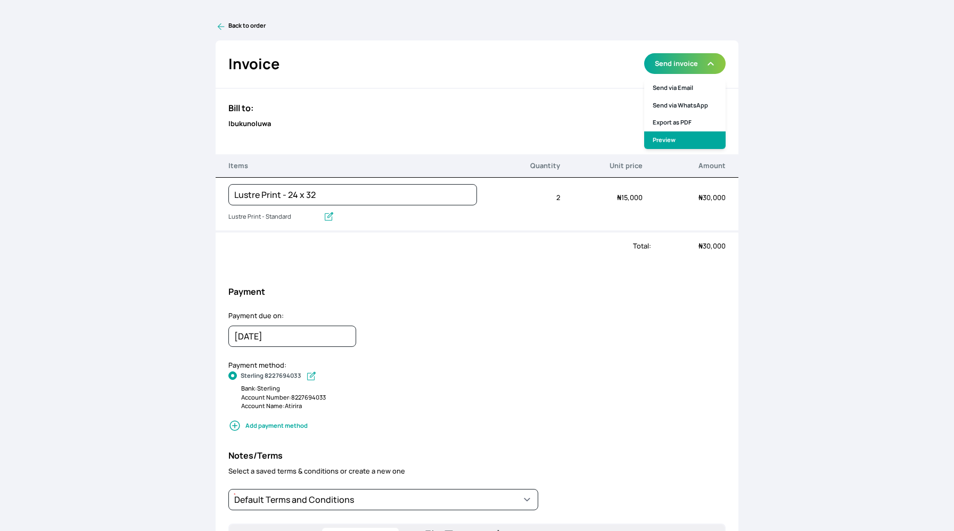
click at [675, 138] on link "Preview" at bounding box center [684, 140] width 81 height 18
click at [222, 21] on icon at bounding box center [221, 26] width 11 height 11
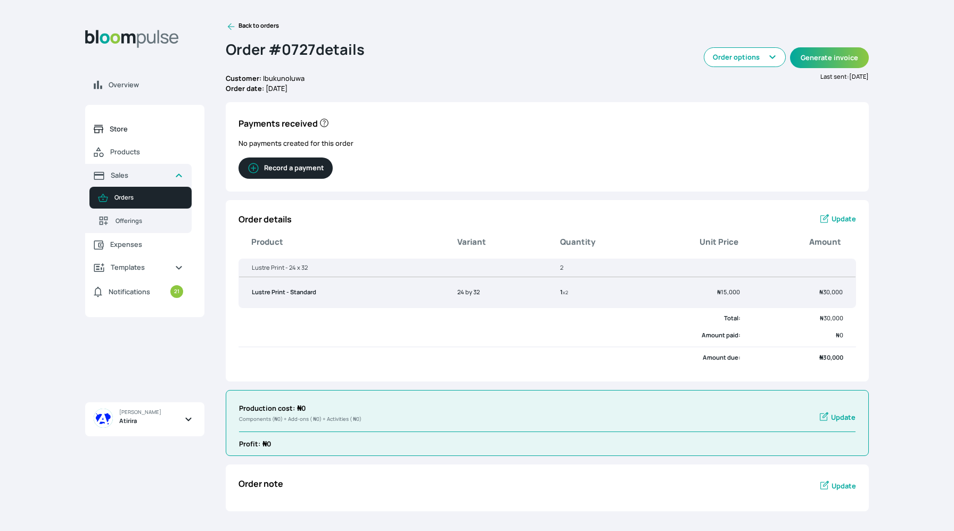
click at [137, 136] on link "Store" at bounding box center [138, 129] width 106 height 23
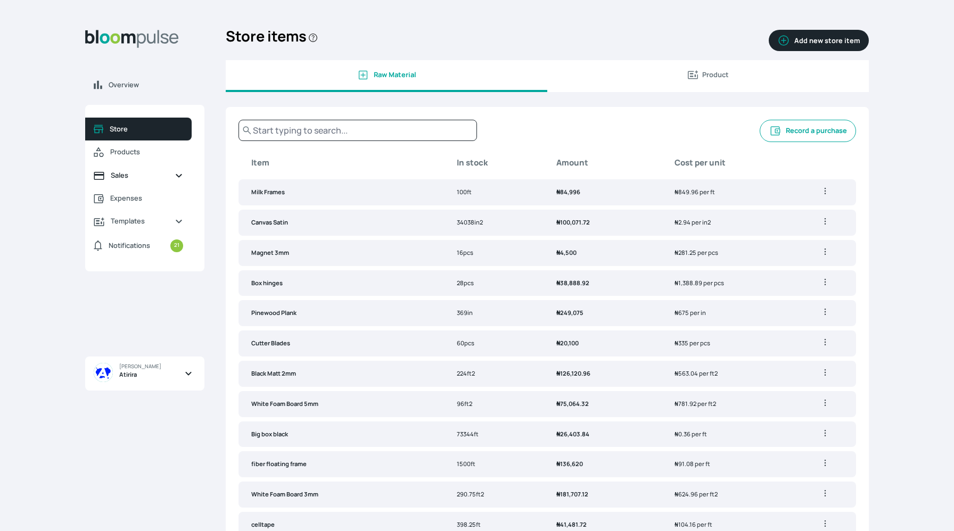
click at [130, 179] on span "Sales" at bounding box center [138, 175] width 55 height 10
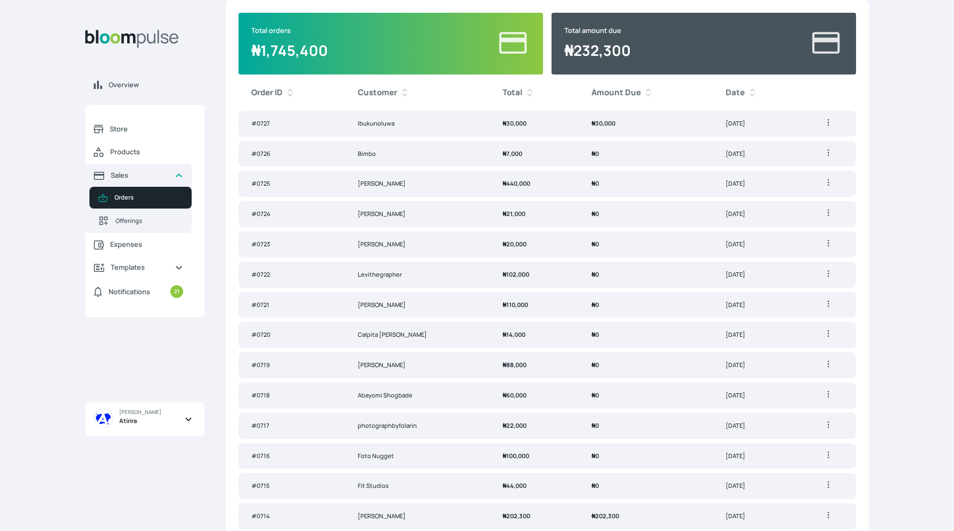
scroll to position [233, 0]
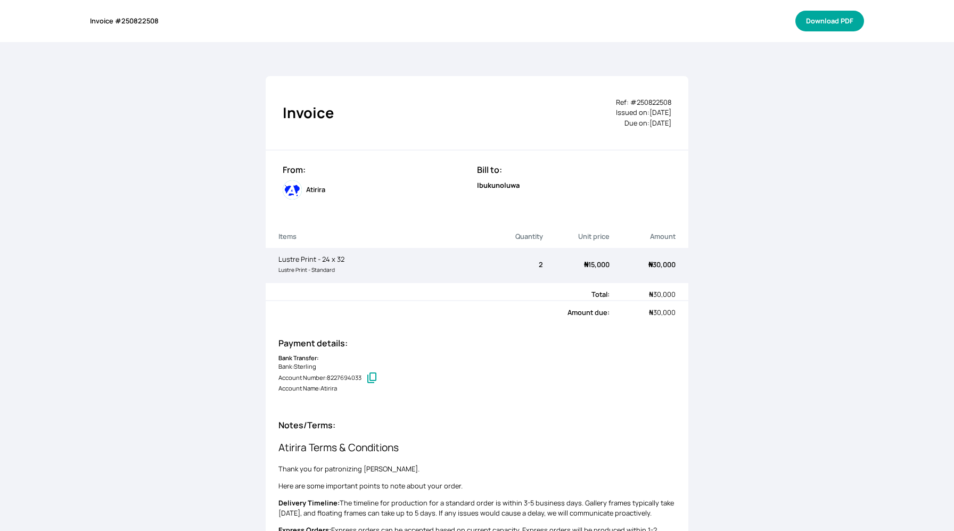
click at [849, 22] on button "Download PDF" at bounding box center [829, 21] width 69 height 21
